Goal: Use online tool/utility: Utilize a website feature to perform a specific function

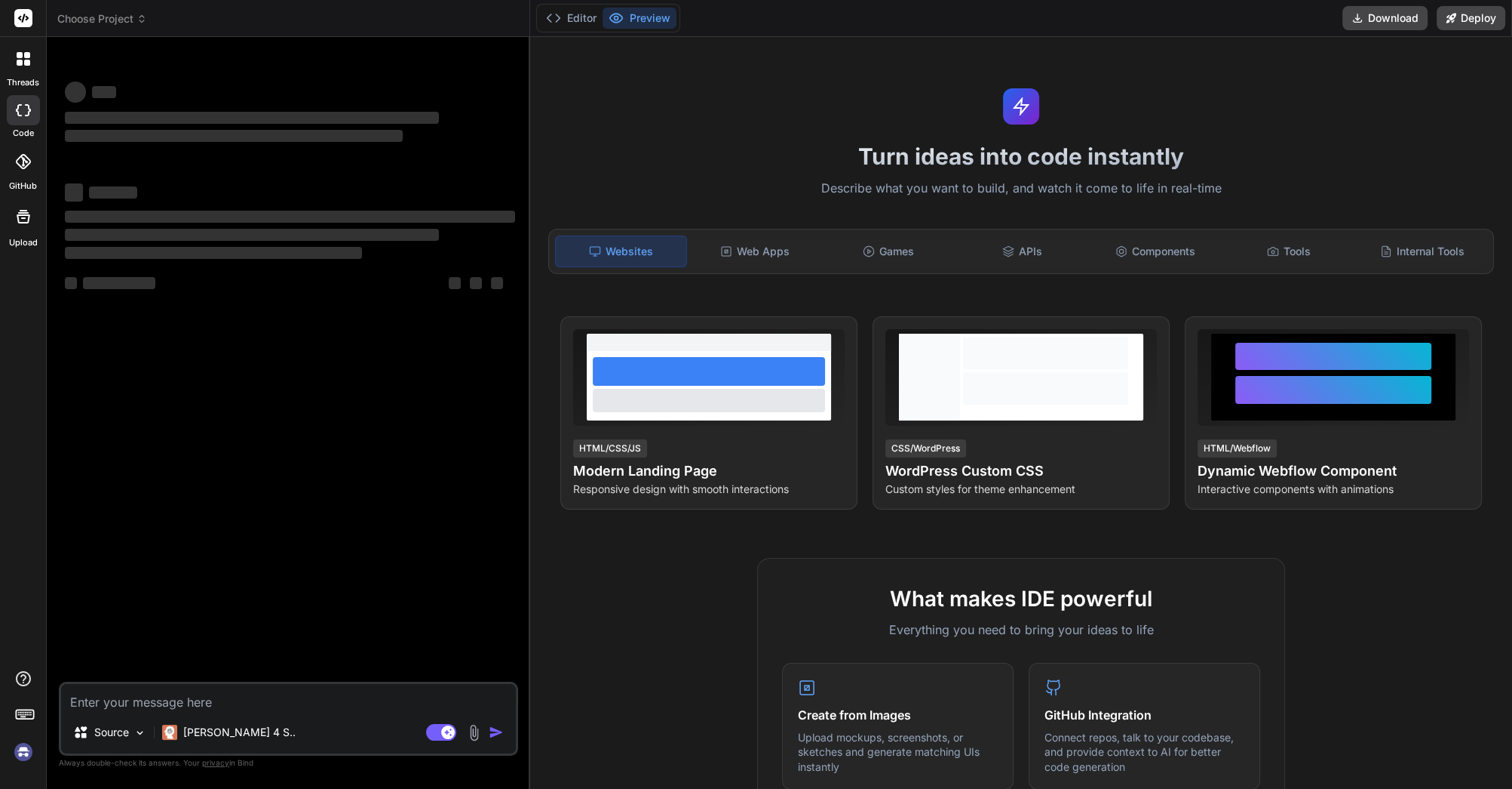
type textarea "x"
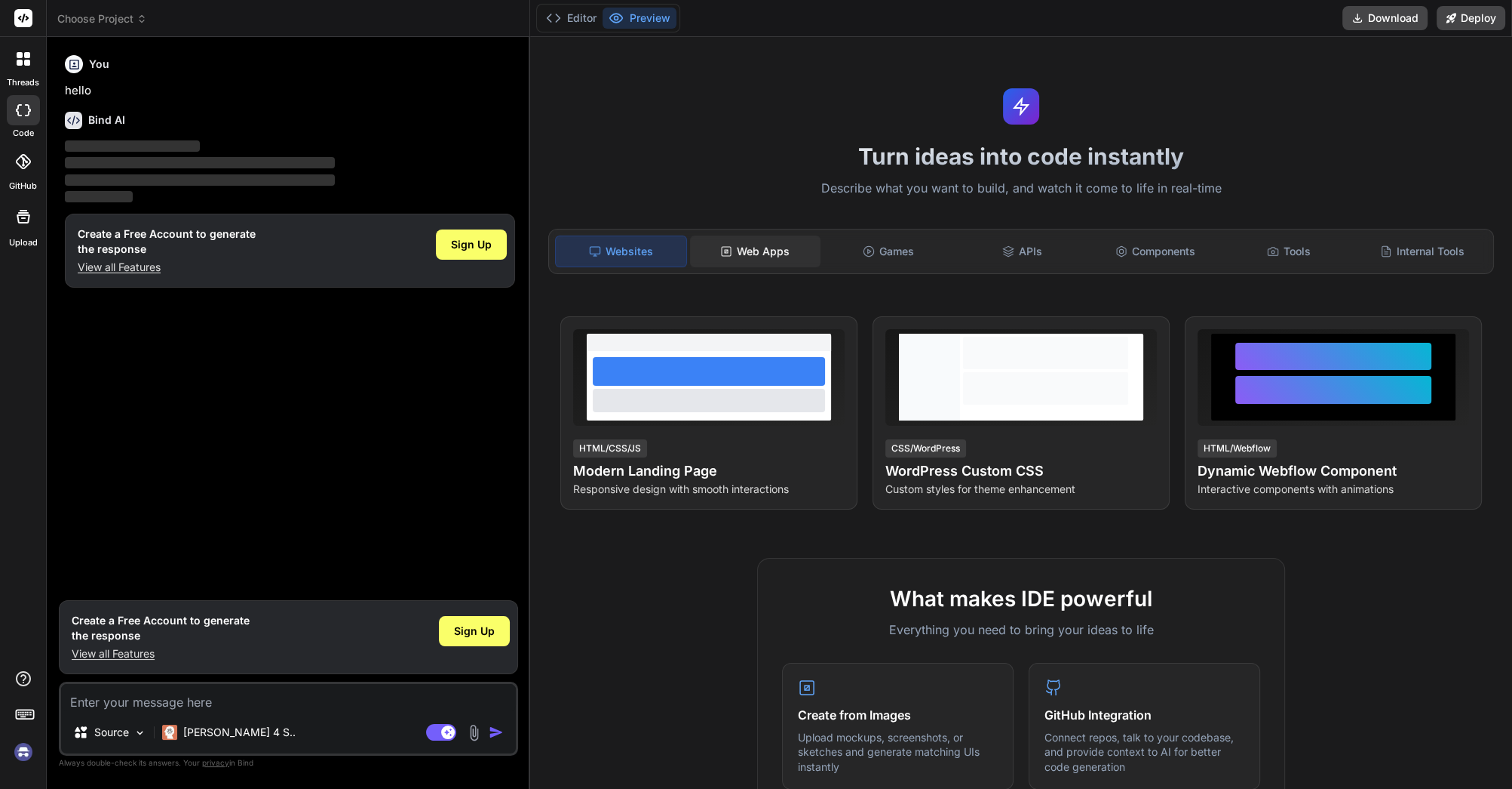
click at [743, 253] on div "Web Apps" at bounding box center [756, 251] width 131 height 31
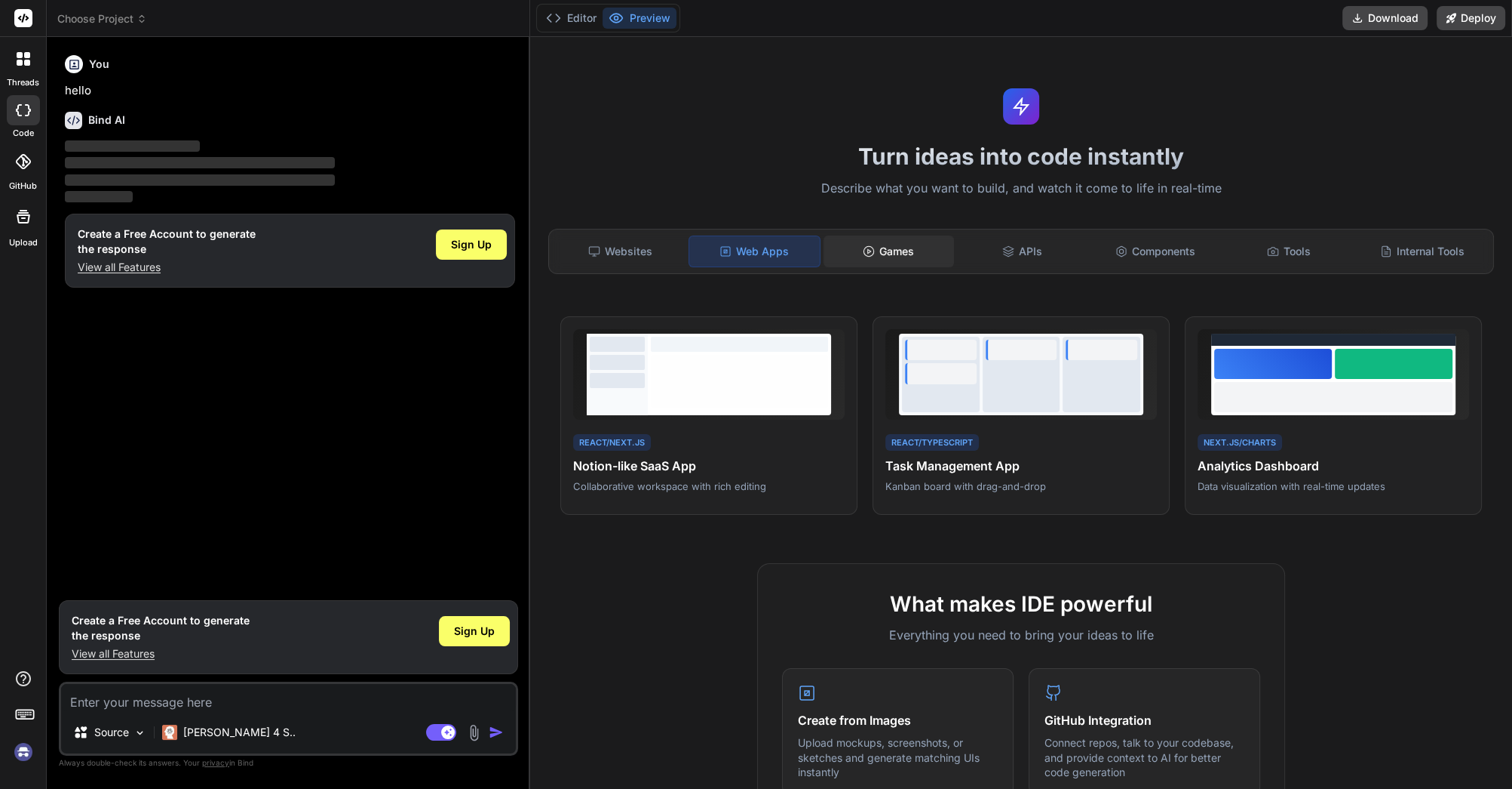
click at [908, 262] on div "Games" at bounding box center [889, 251] width 131 height 31
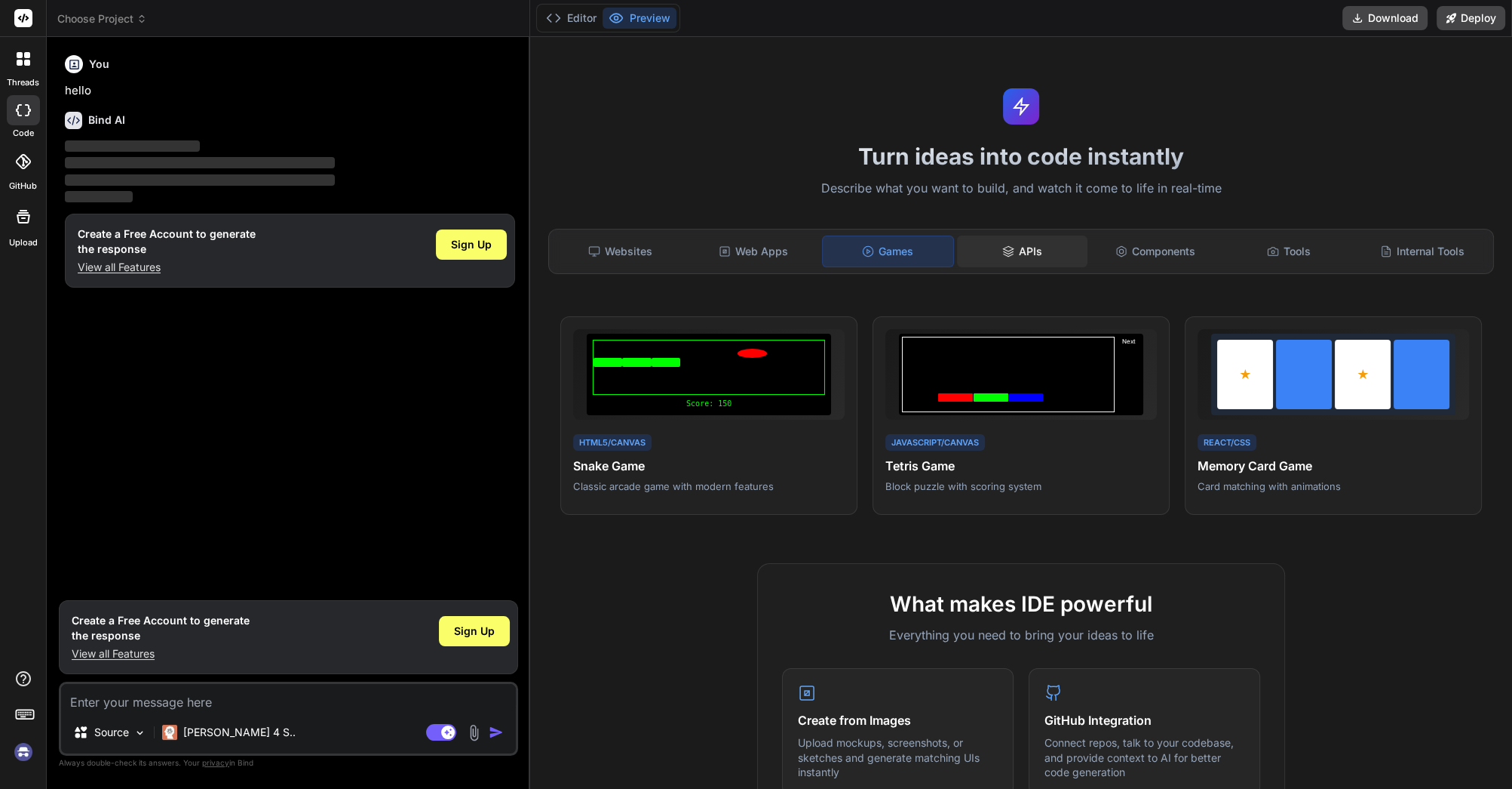
click at [982, 249] on div "APIs" at bounding box center [1022, 251] width 131 height 31
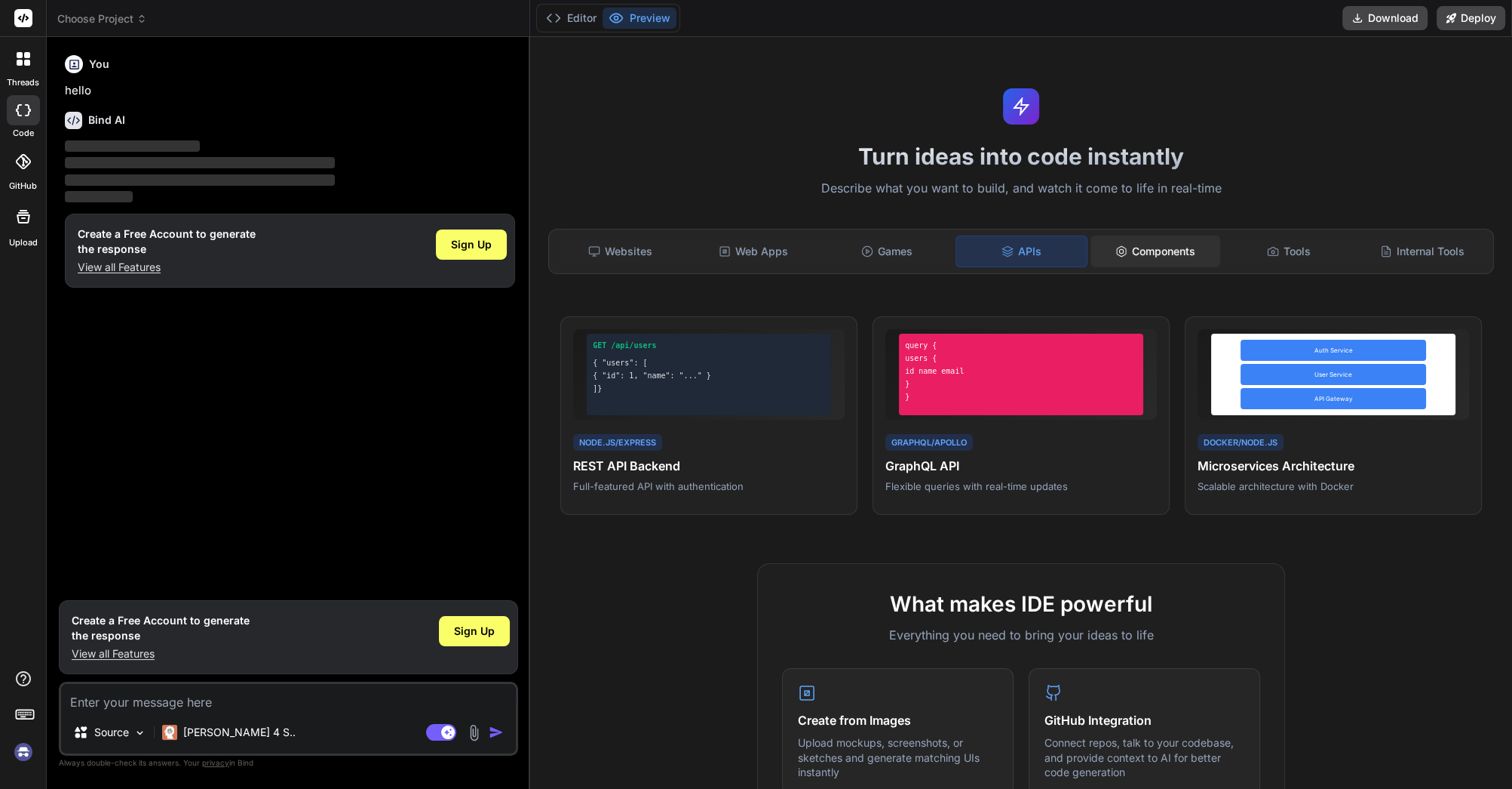
click at [1161, 245] on div "Components" at bounding box center [1156, 251] width 131 height 31
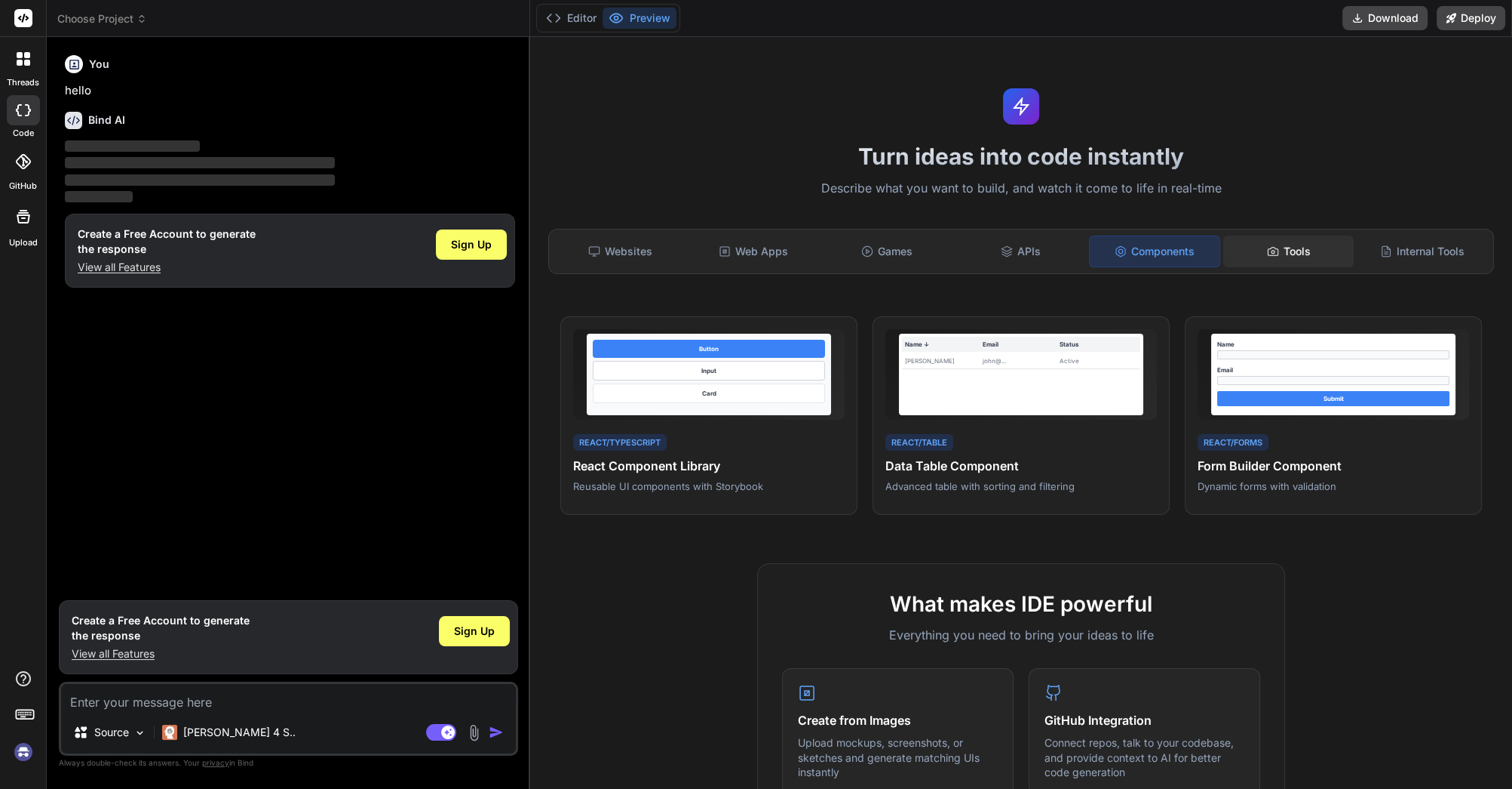
click at [1308, 240] on div "Tools" at bounding box center [1288, 251] width 131 height 31
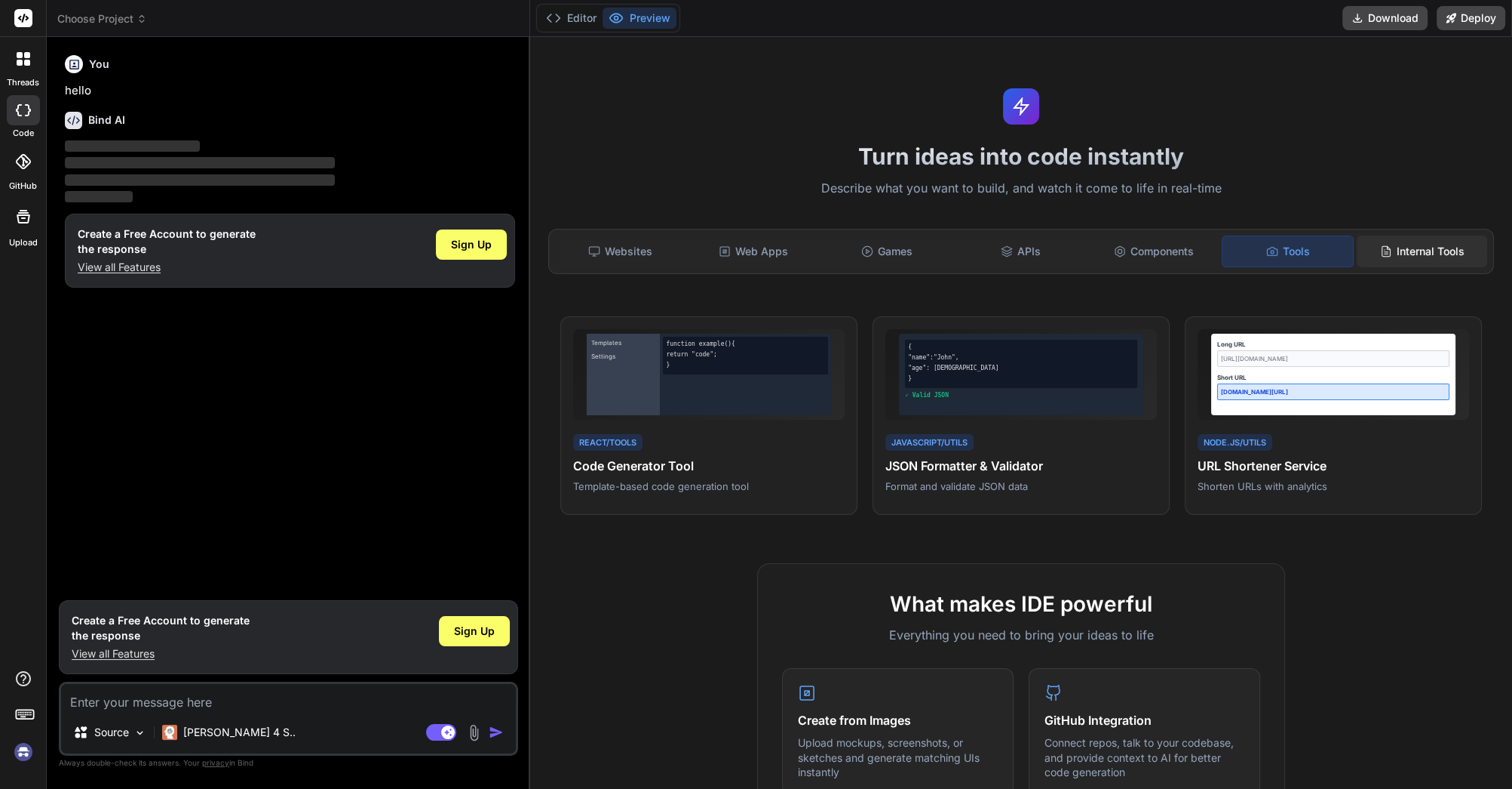
click at [1421, 241] on div "Internal Tools" at bounding box center [1422, 251] width 131 height 31
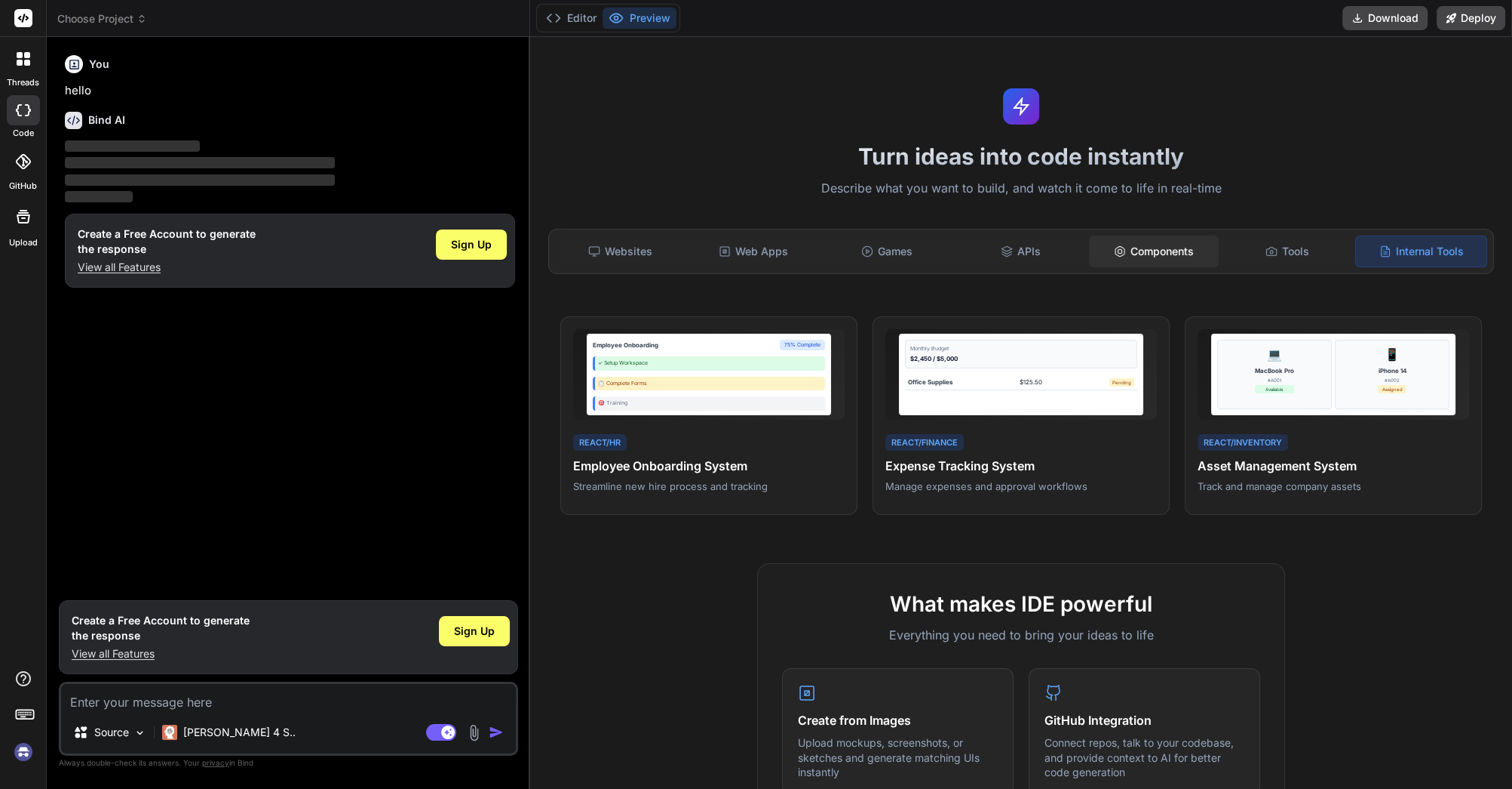
click at [1203, 240] on div "Components" at bounding box center [1154, 251] width 131 height 31
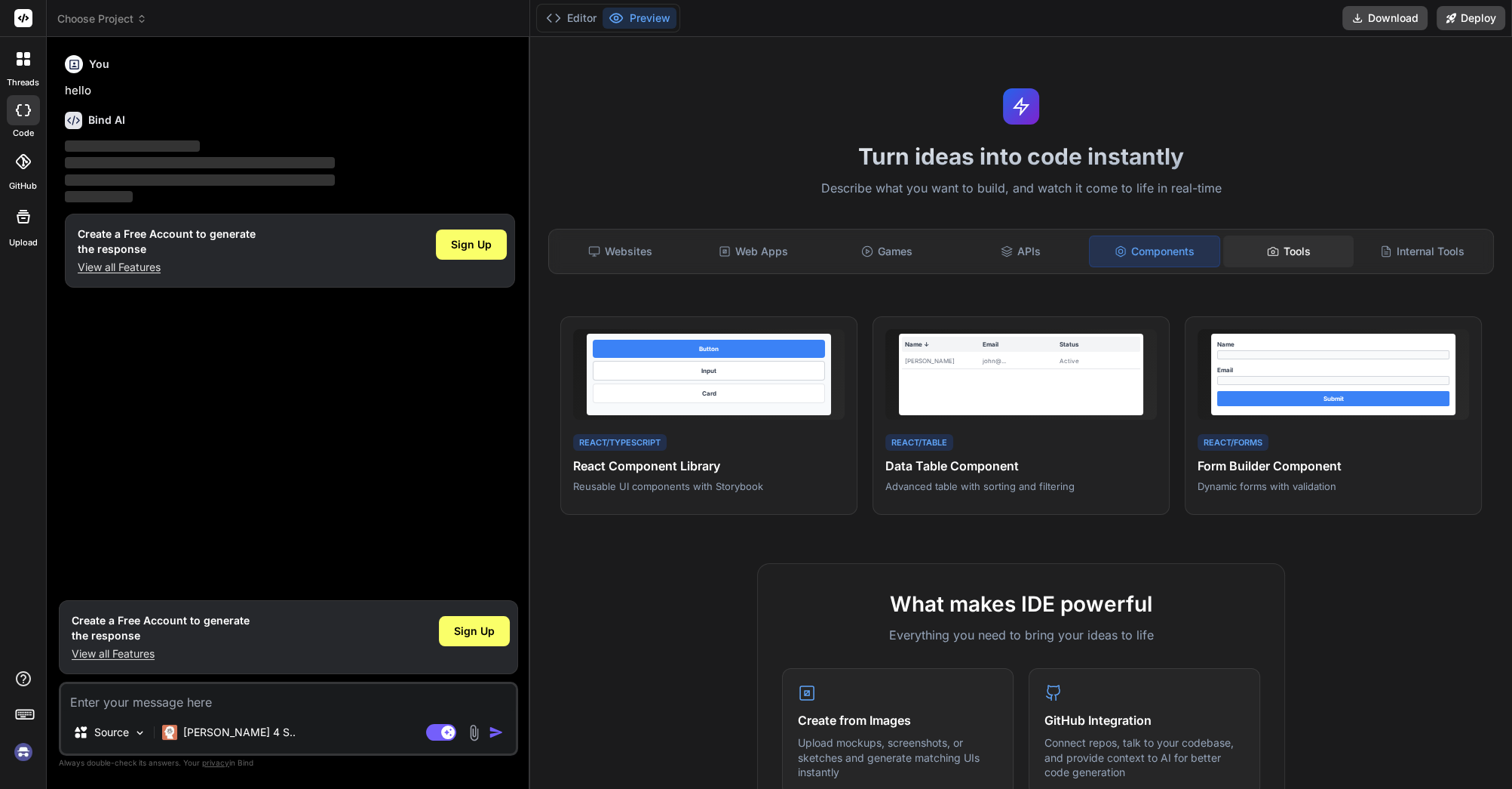
click at [1270, 245] on icon at bounding box center [1273, 251] width 12 height 12
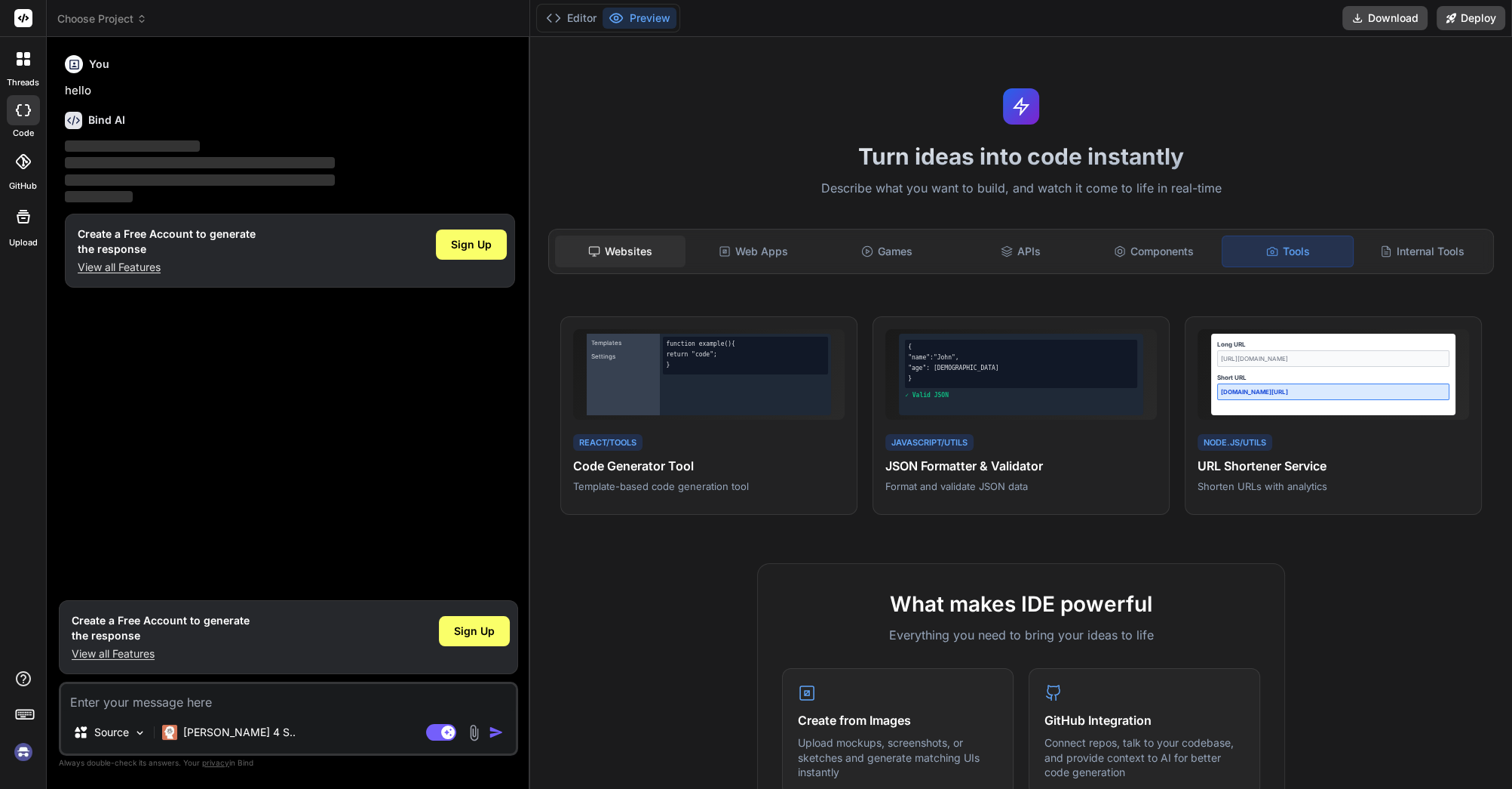
click at [624, 248] on div "Websites" at bounding box center [620, 251] width 131 height 31
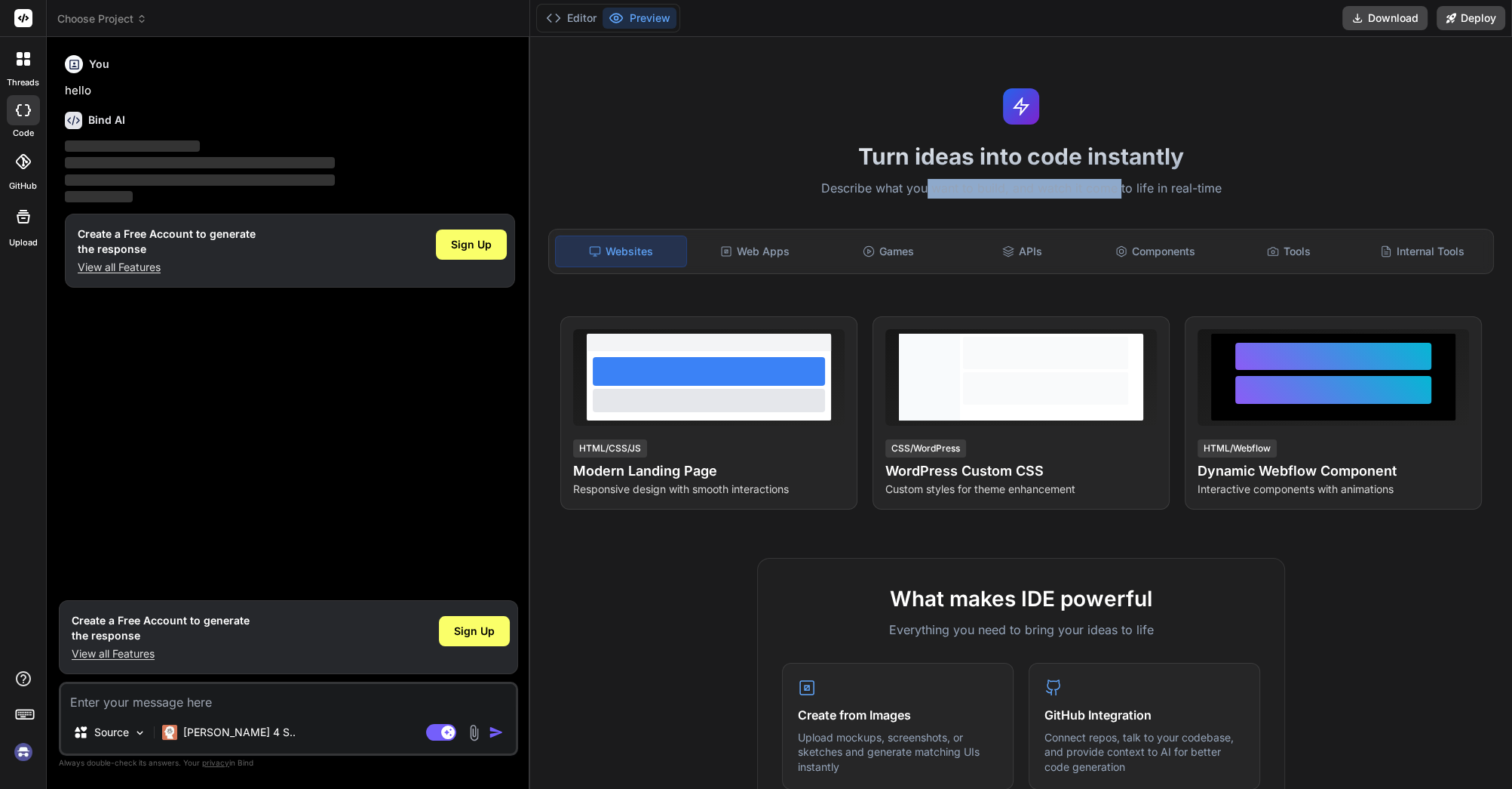
drag, startPoint x: 921, startPoint y: 173, endPoint x: 1115, endPoint y: 174, distance: 194.0
click at [1115, 174] on div "Turn ideas into code instantly Describe what you want to build, and watch it co…" at bounding box center [1021, 413] width 982 height 752
click at [560, 18] on icon at bounding box center [554, 18] width 15 height 15
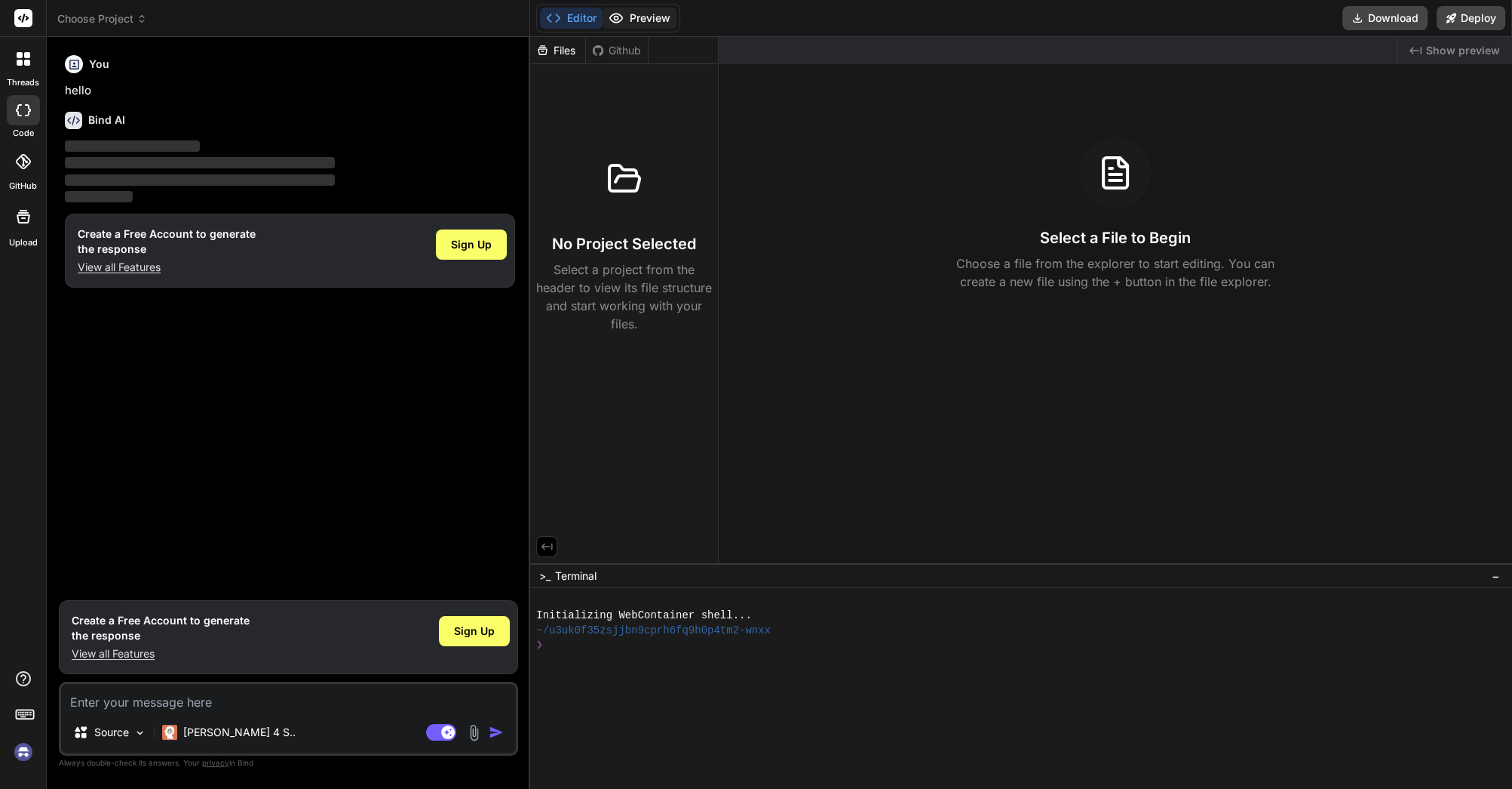
click at [634, 17] on button "Preview" at bounding box center [640, 18] width 74 height 21
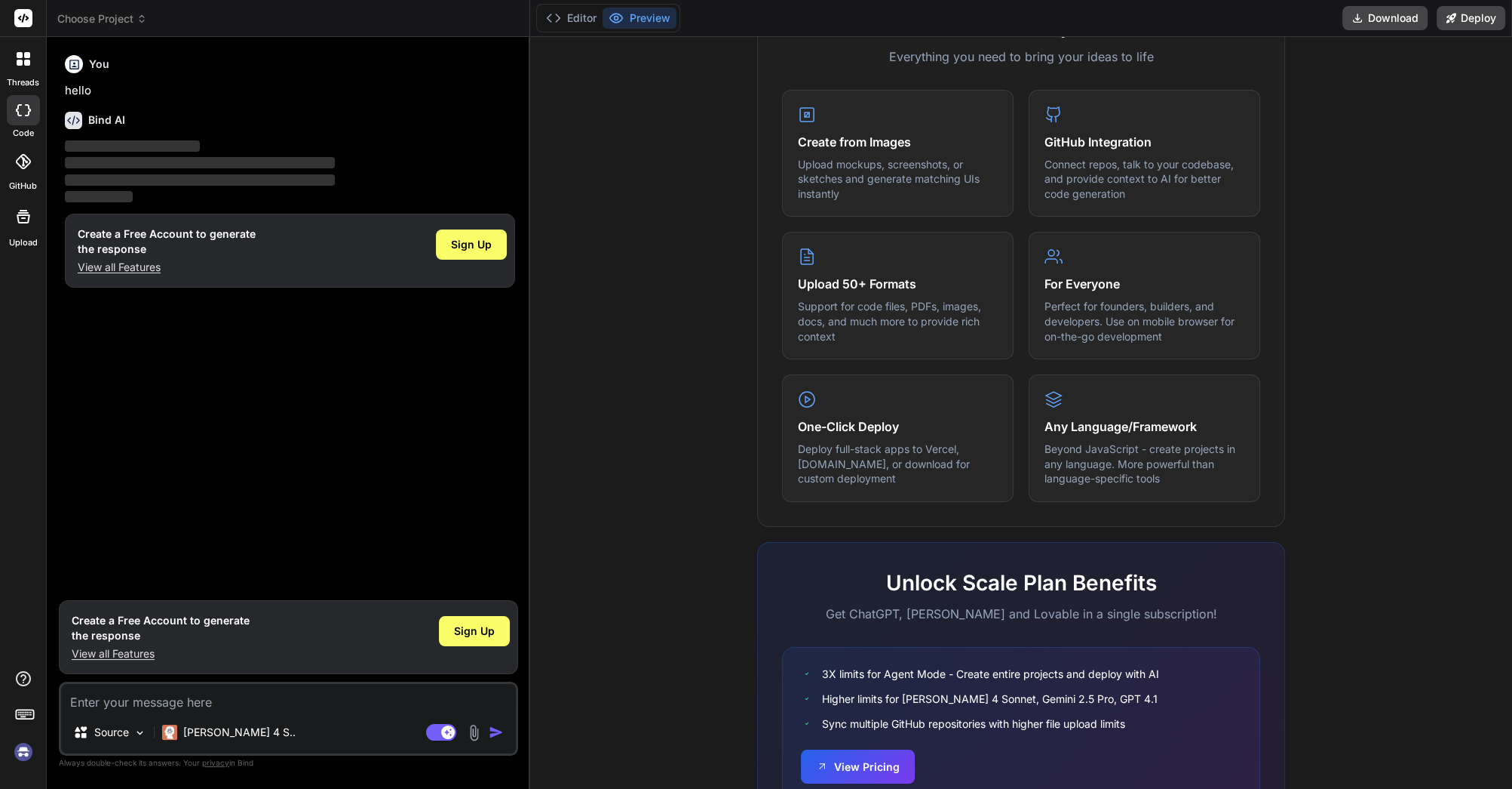
scroll to position [647, 0]
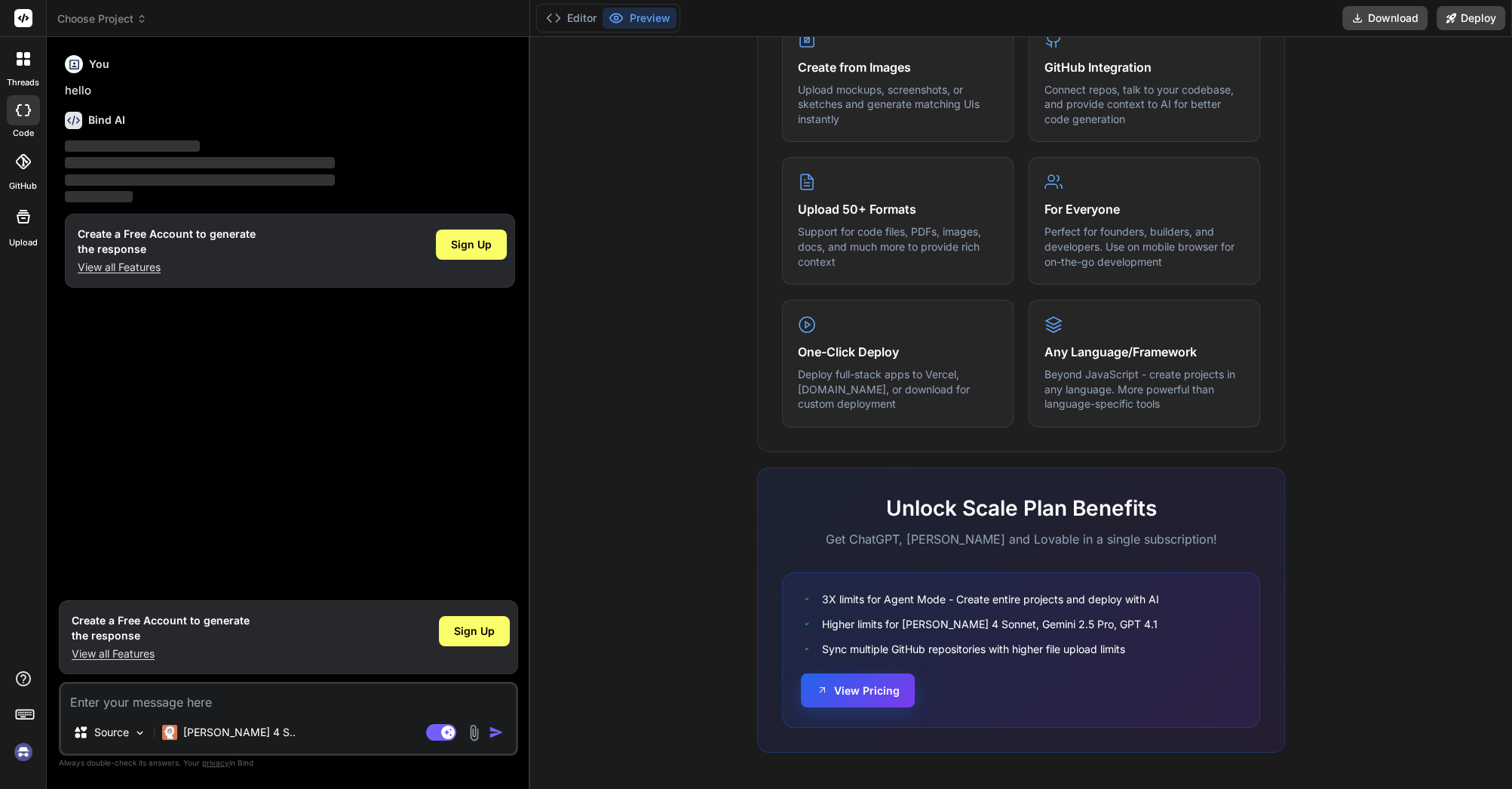
click at [851, 691] on button "View Pricing" at bounding box center [858, 689] width 114 height 34
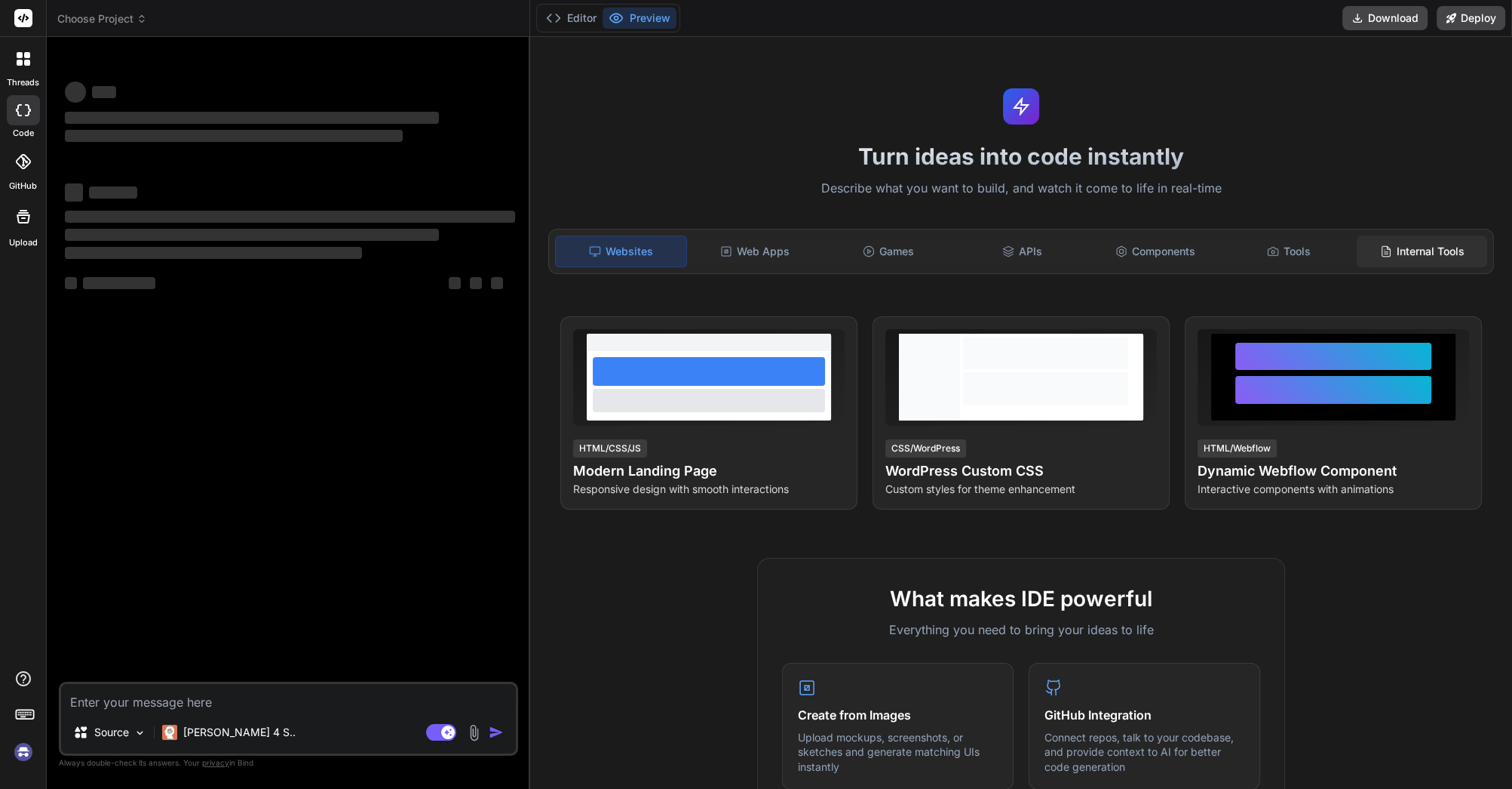
click at [1417, 248] on div "Internal Tools" at bounding box center [1422, 251] width 131 height 31
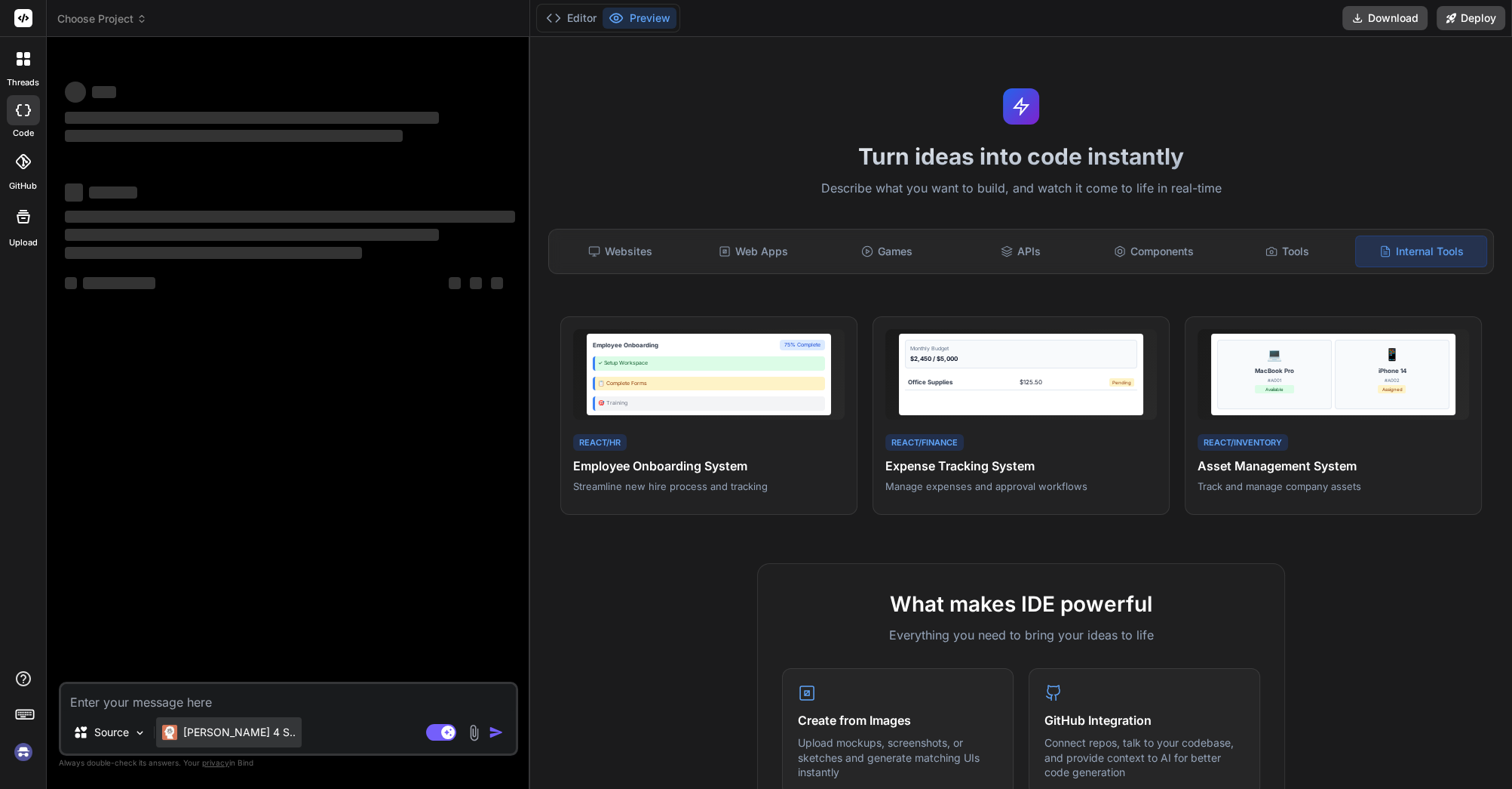
click at [230, 731] on p "[PERSON_NAME] 4 S.." at bounding box center [240, 732] width 113 height 15
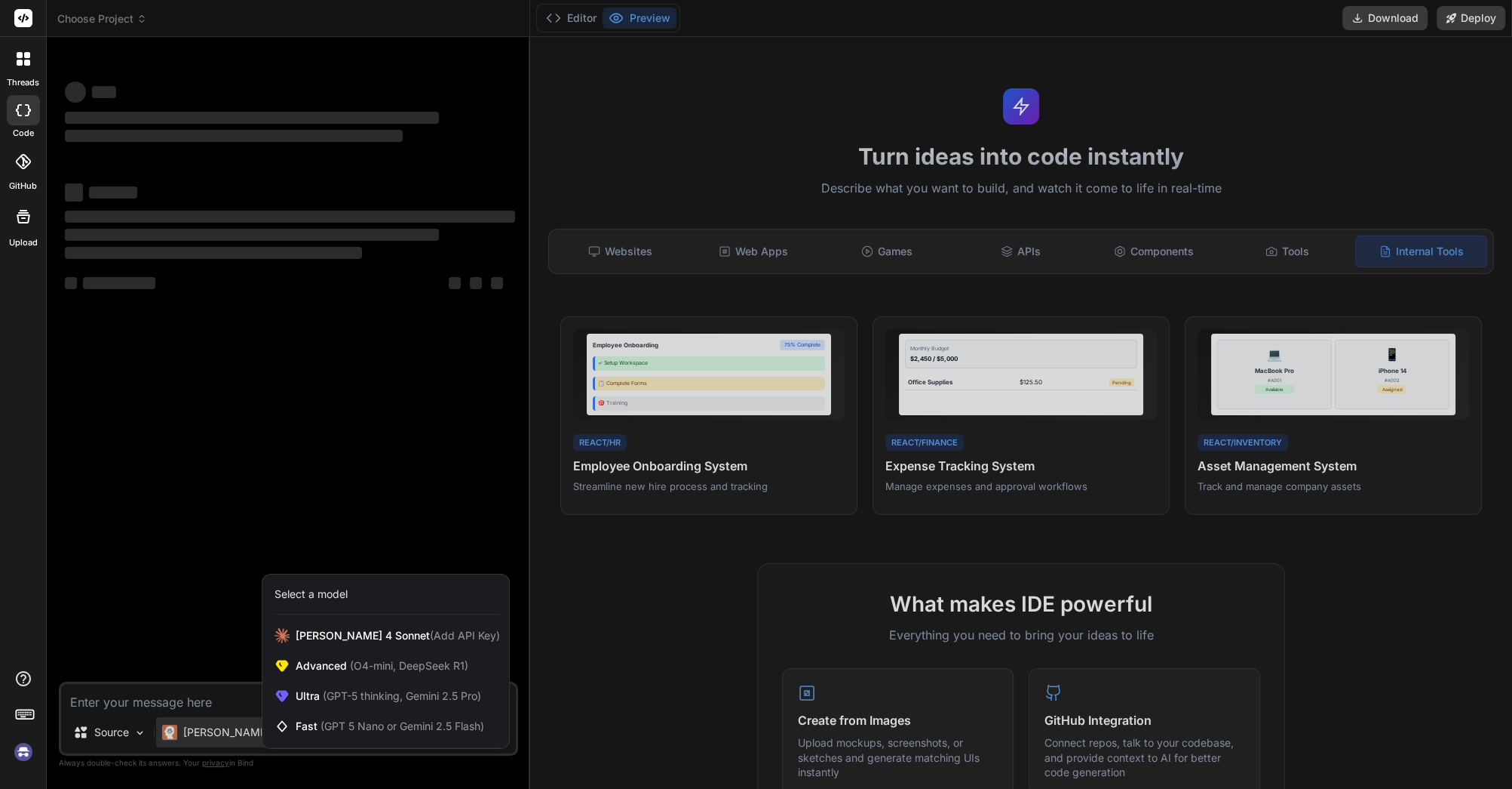
click at [308, 374] on div at bounding box center [756, 394] width 1512 height 789
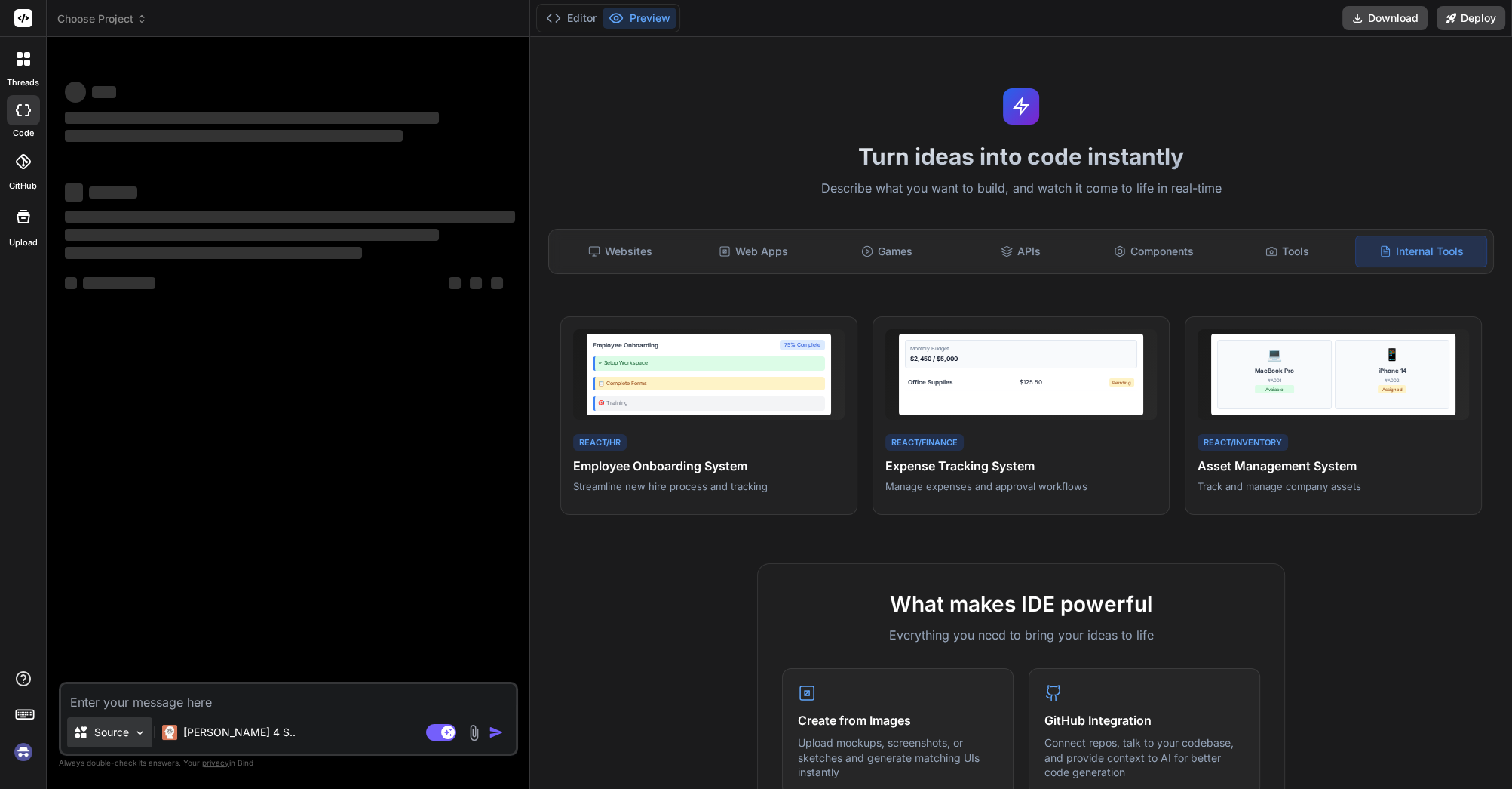
click at [121, 726] on p "Source" at bounding box center [112, 732] width 35 height 15
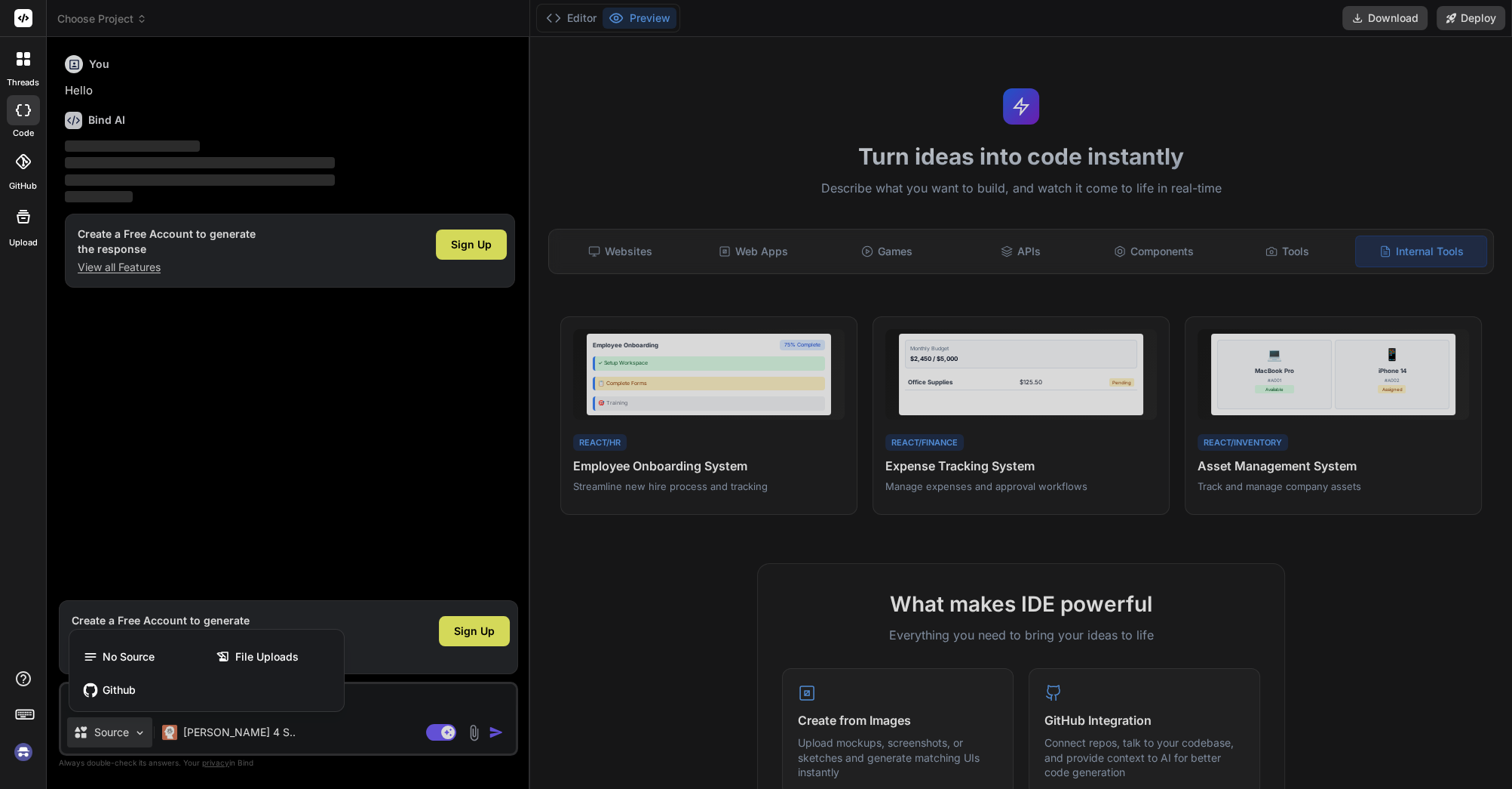
click at [466, 465] on div at bounding box center [756, 394] width 1512 height 789
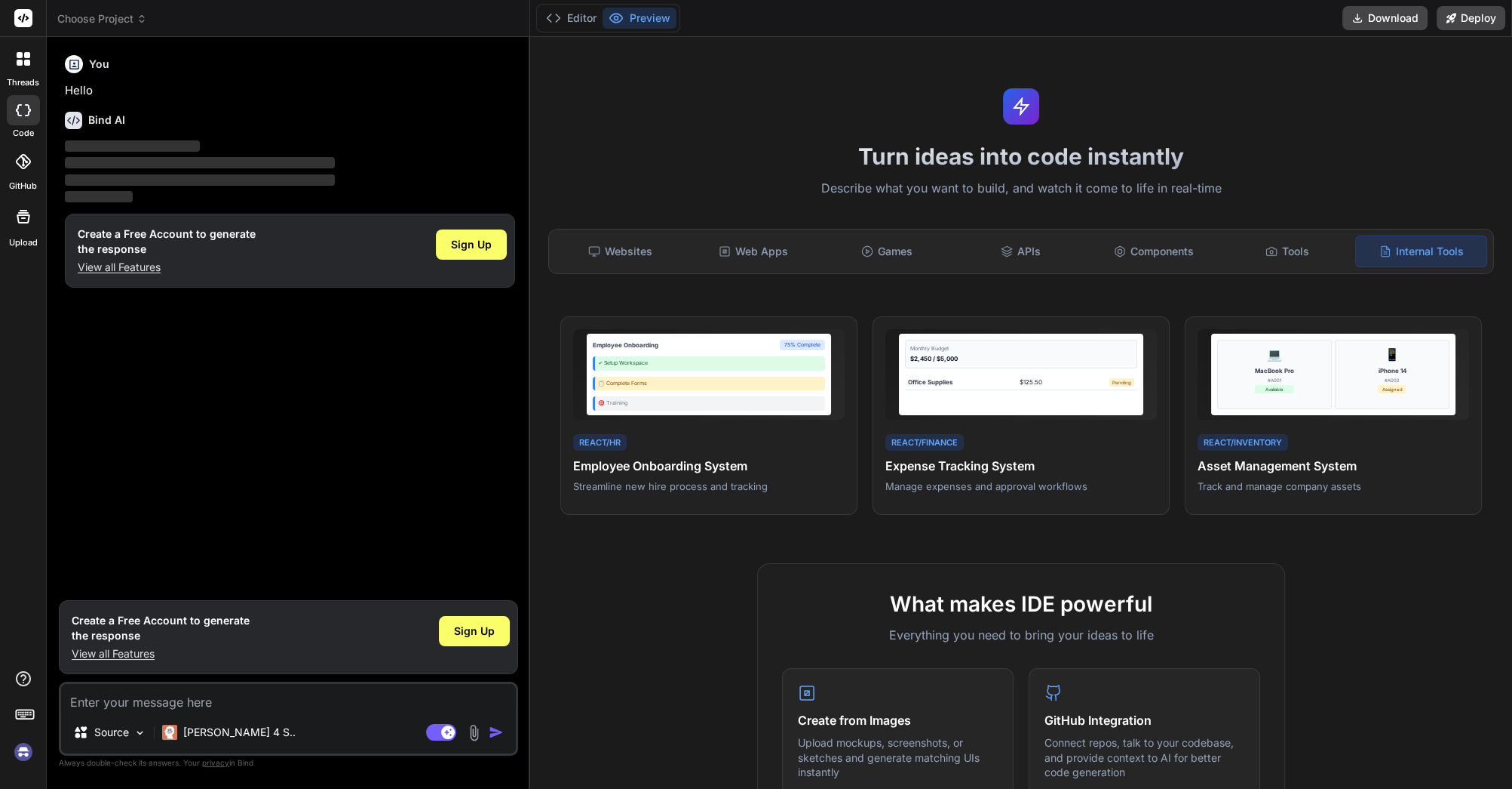
click at [15, 58] on div at bounding box center [23, 58] width 31 height 31
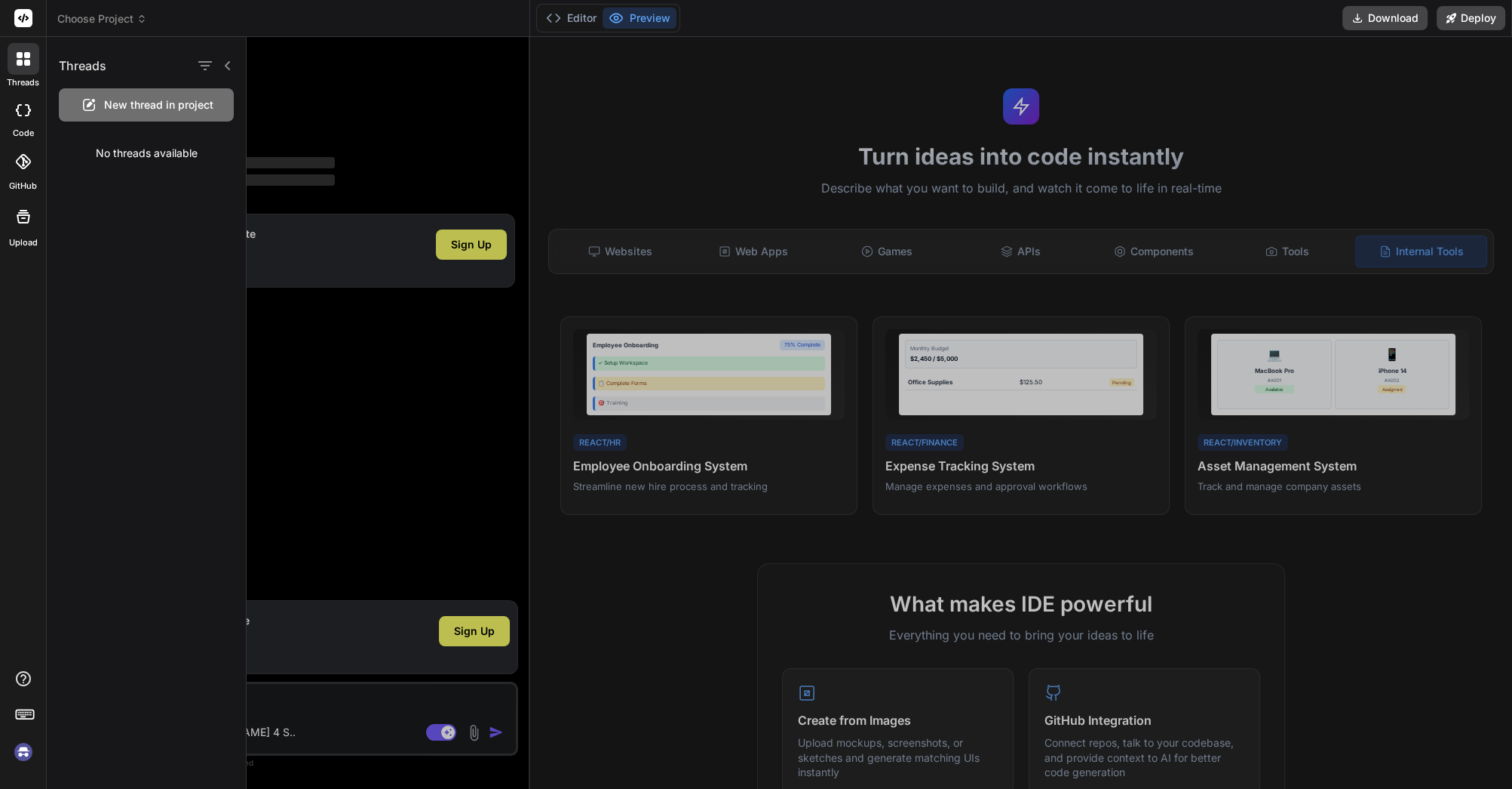
click at [18, 118] on div at bounding box center [23, 110] width 33 height 30
type textarea "x"
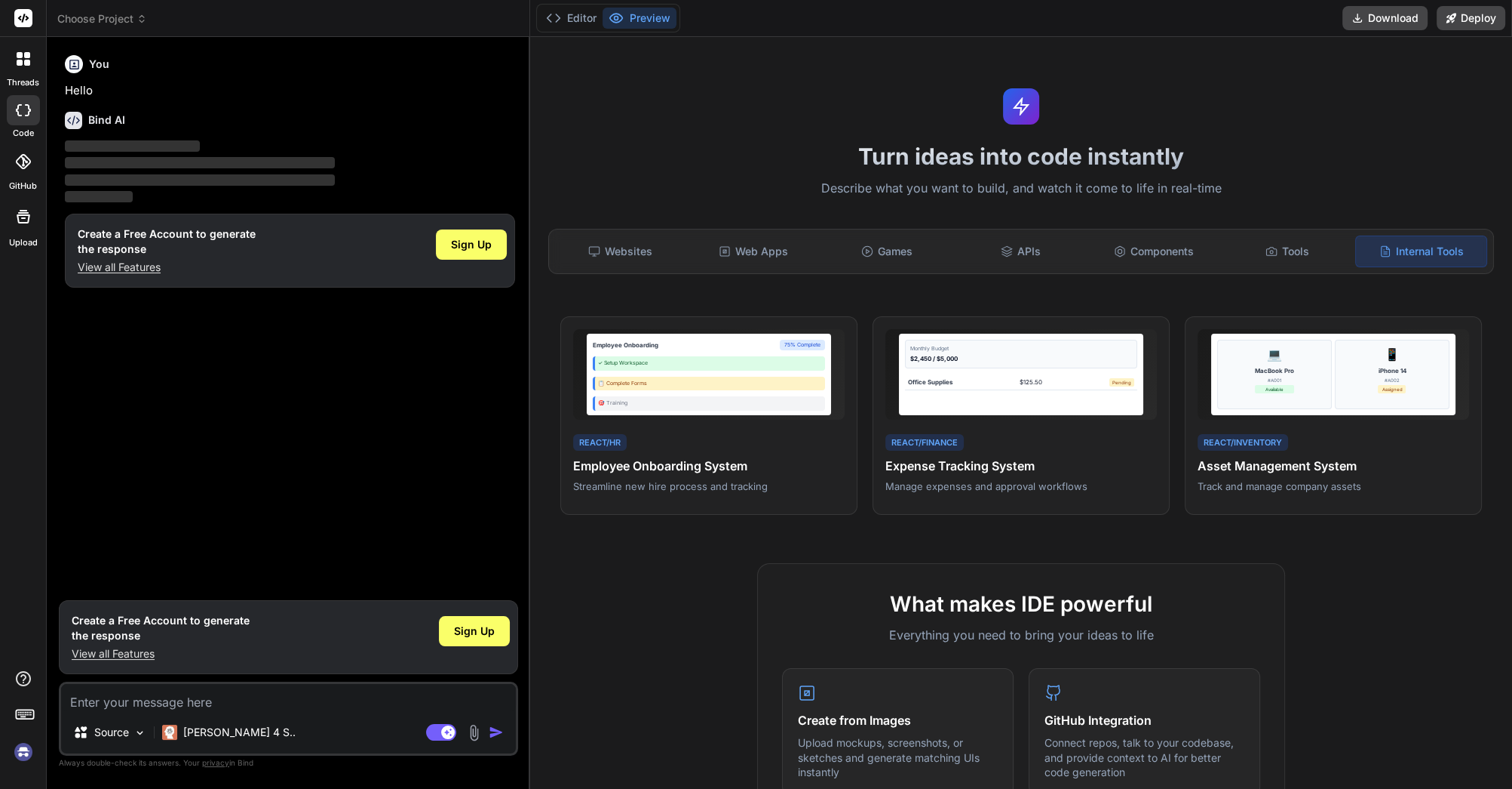
click at [24, 151] on div at bounding box center [23, 161] width 33 height 33
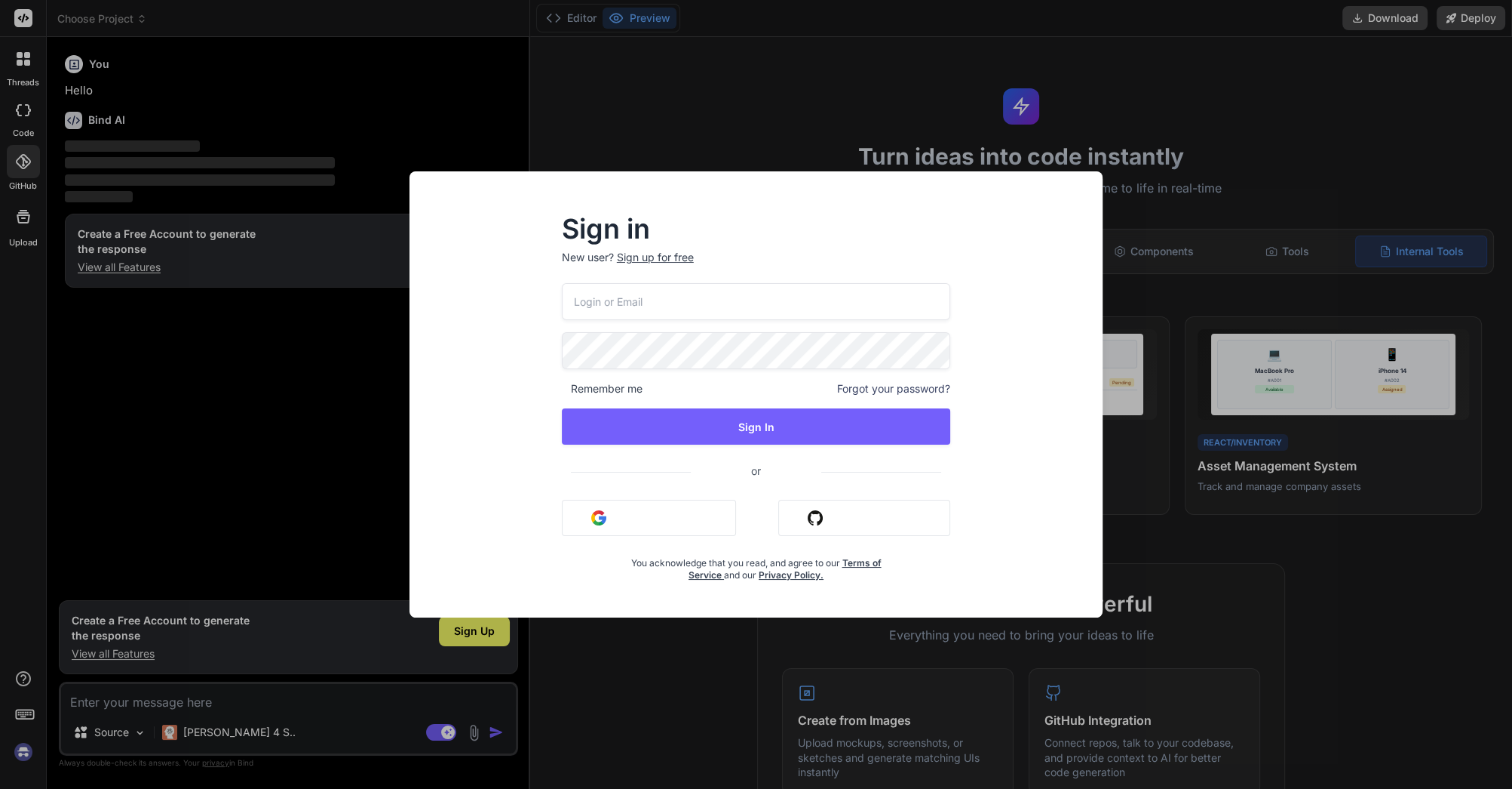
click at [27, 202] on div "Sign in New user? Sign up for free Remember me Forgot your password? Sign In or…" at bounding box center [756, 394] width 1512 height 789
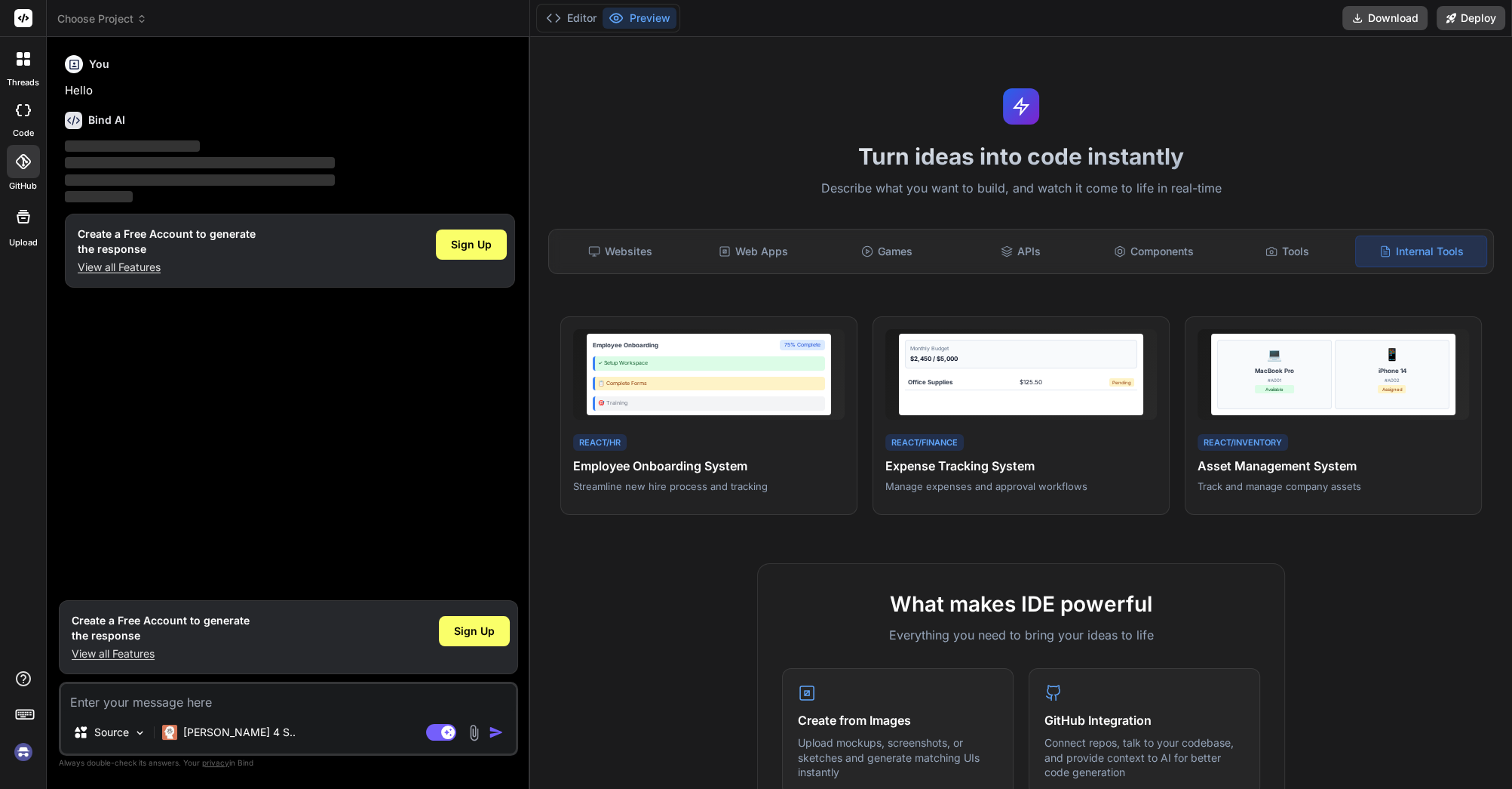
click at [27, 202] on div at bounding box center [23, 217] width 36 height 36
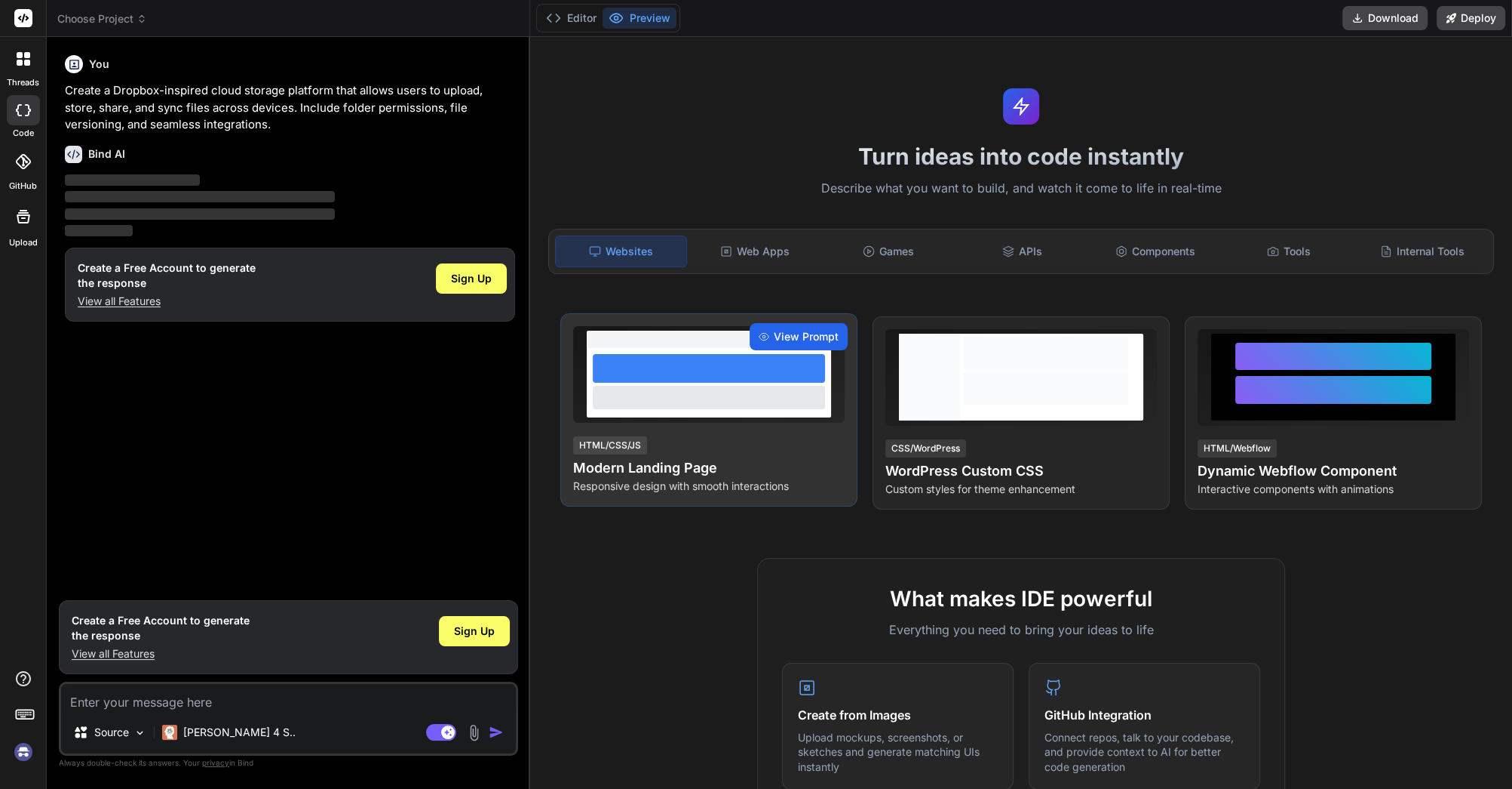
type textarea "x"
click at [795, 336] on span "View Prompt" at bounding box center [806, 337] width 65 height 15
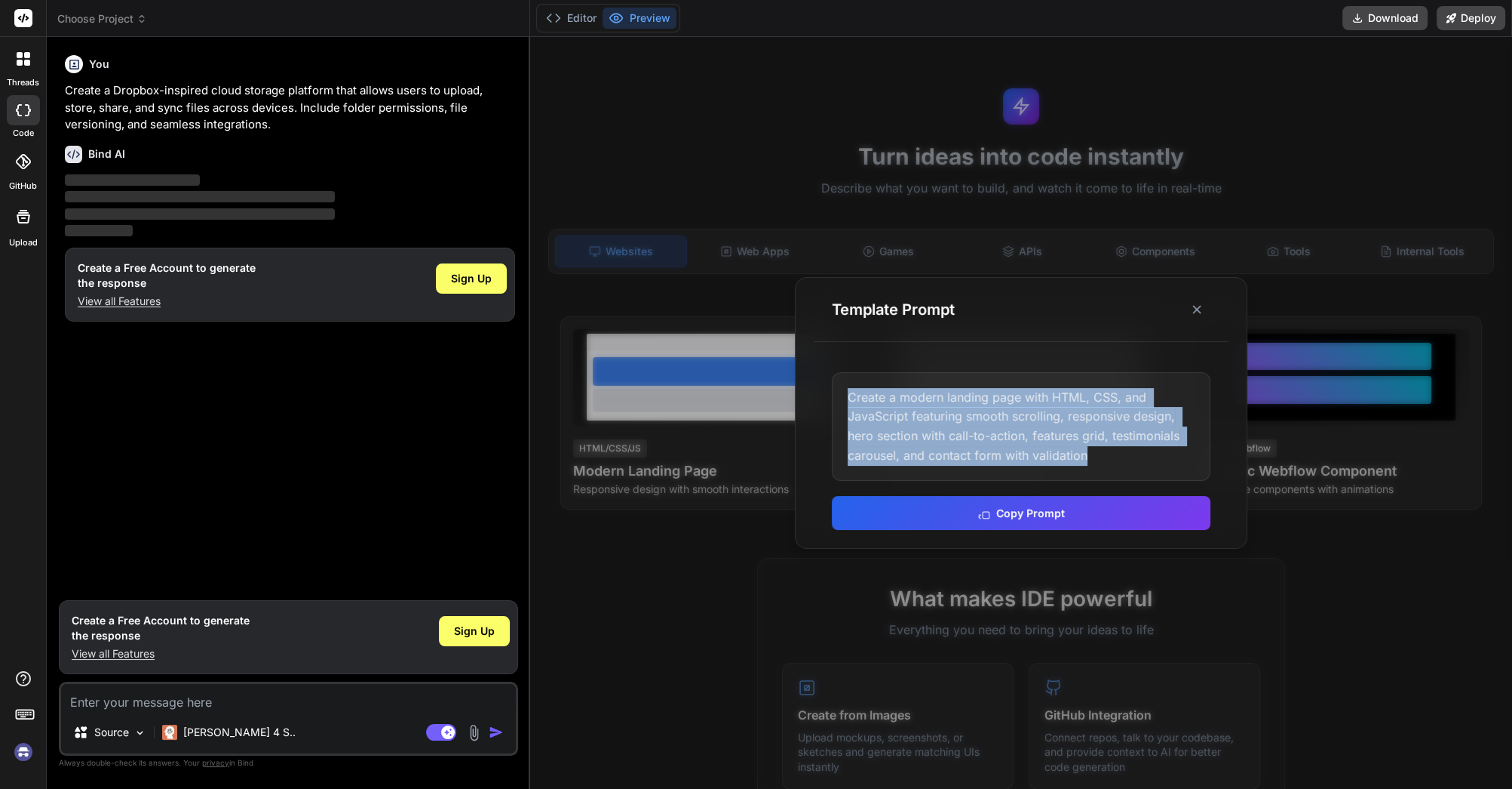
drag, startPoint x: 837, startPoint y: 384, endPoint x: 1125, endPoint y: 474, distance: 301.7
click at [1125, 474] on div "Create a modern landing page with HTML, CSS, and JavaScript featuring smooth sc…" at bounding box center [1021, 427] width 379 height 109
click at [1138, 466] on div "Create a modern landing page with HTML, CSS, and JavaScript featuring smooth sc…" at bounding box center [1021, 427] width 379 height 109
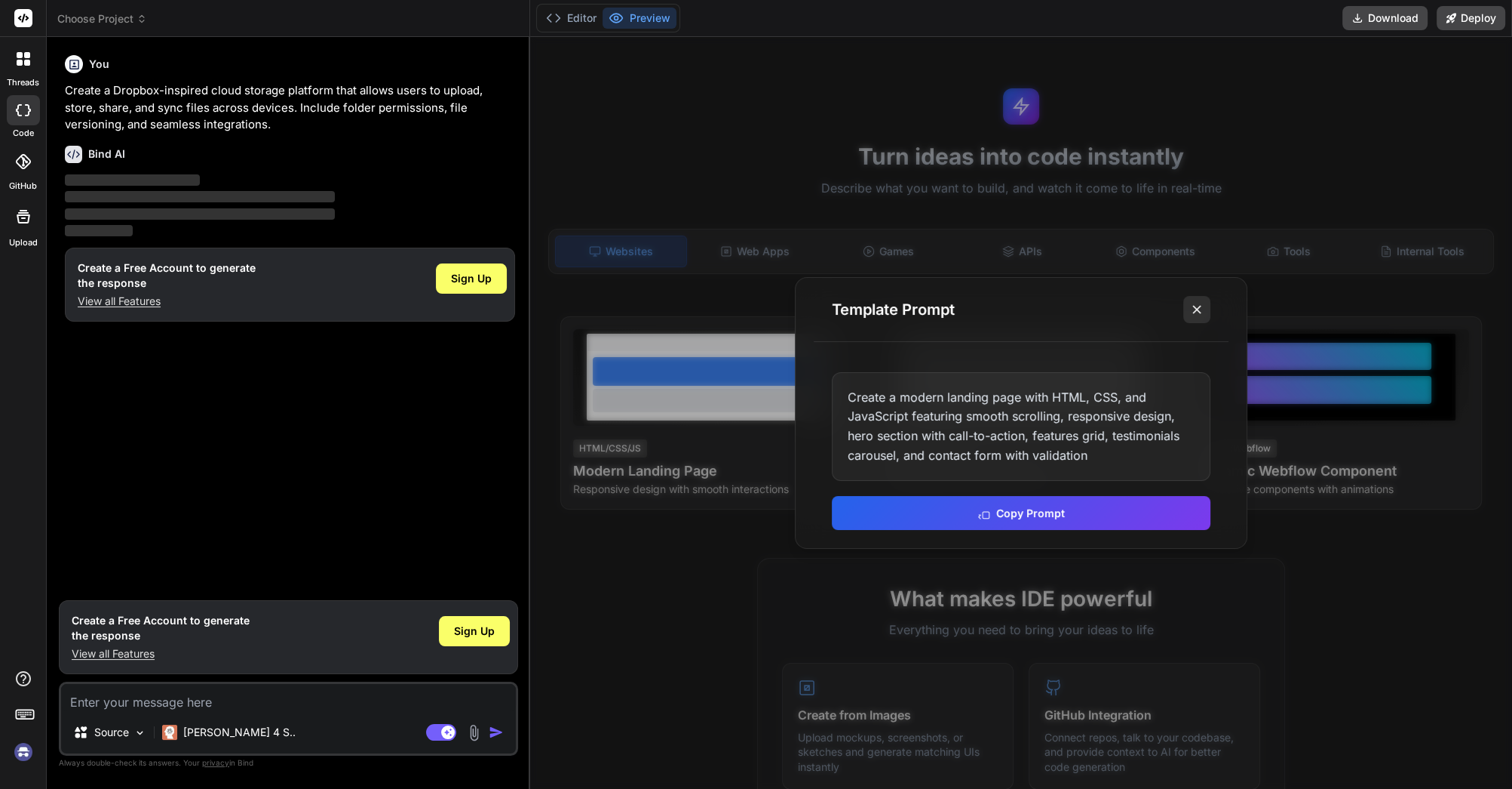
click at [1192, 310] on icon at bounding box center [1197, 310] width 15 height 15
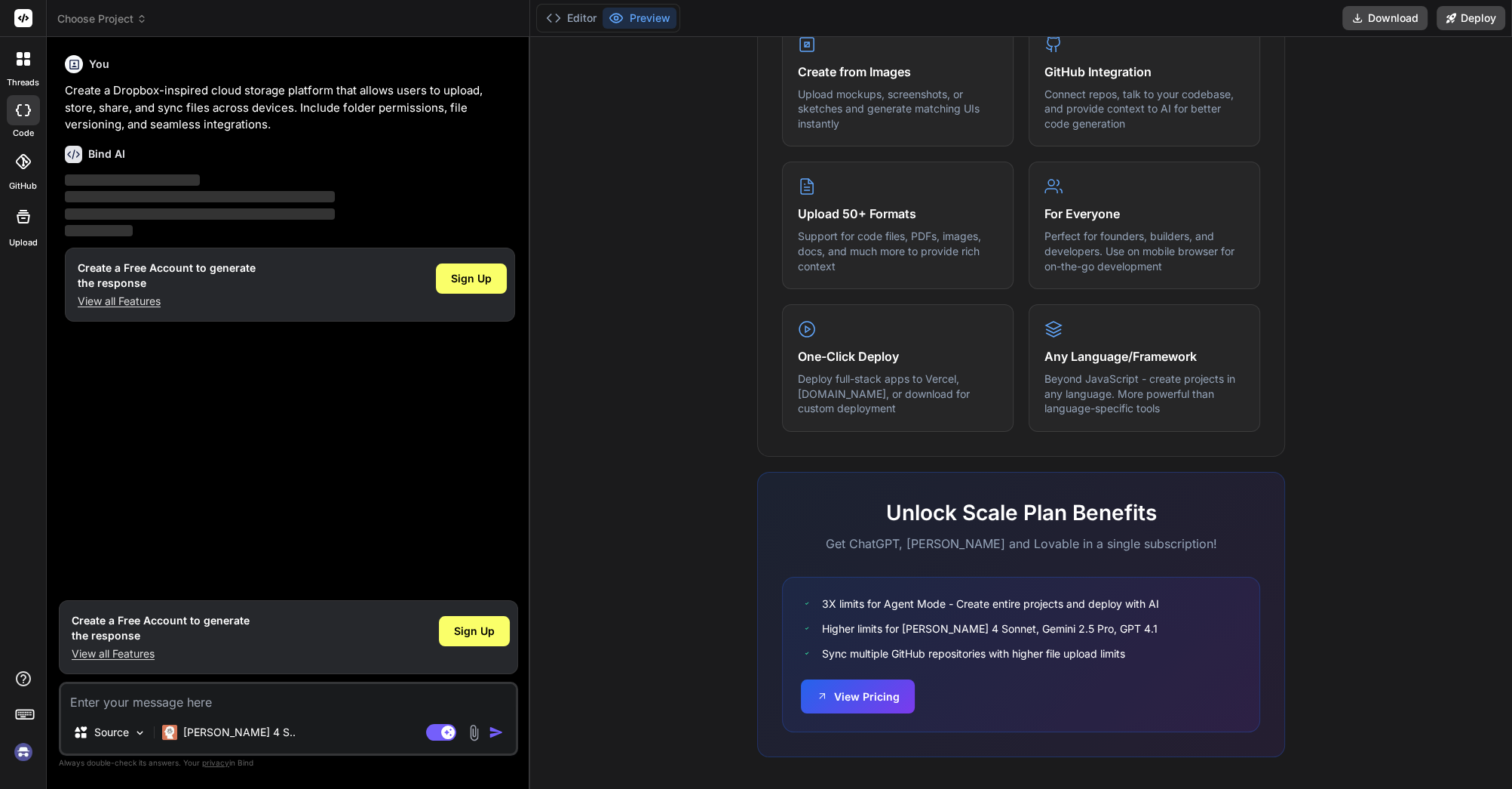
scroll to position [647, 0]
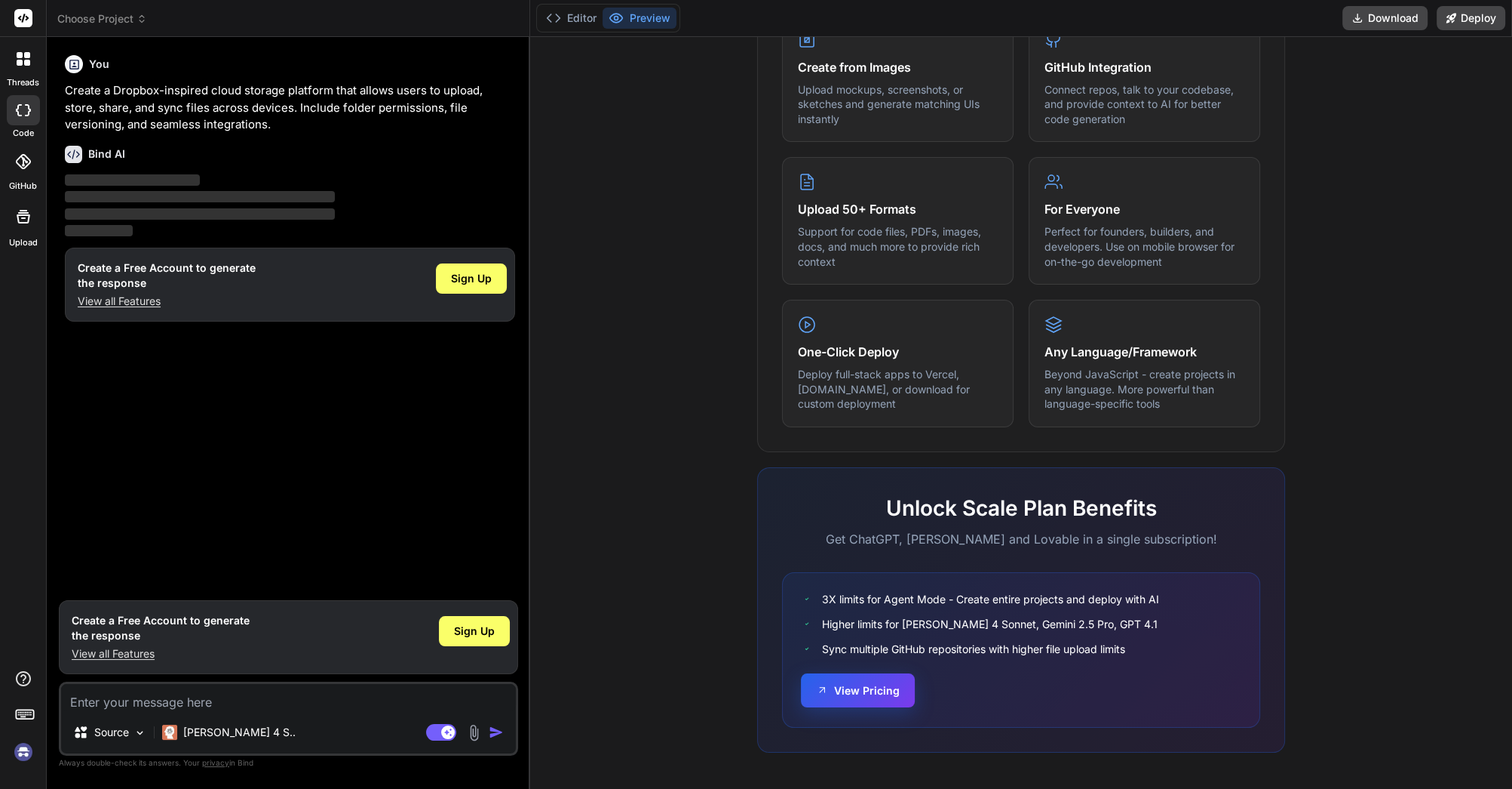
click at [835, 689] on button "View Pricing" at bounding box center [858, 689] width 114 height 34
